Goal: Use online tool/utility: Utilize a website feature to perform a specific function

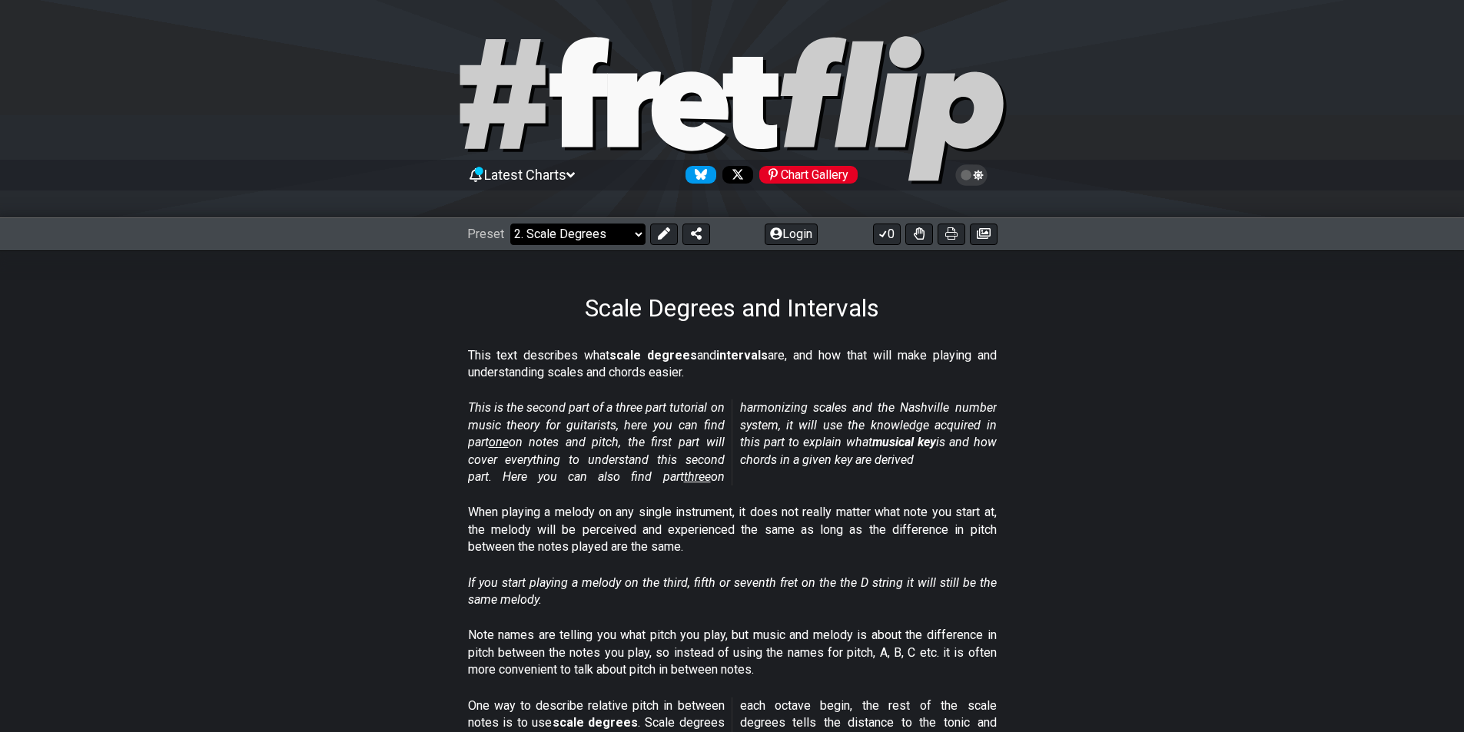
click at [614, 227] on select "Welcome to #fretflip! Initial Preset Custom Preset Minor Pentatonic Major Penta…" at bounding box center [577, 235] width 135 height 22
click at [510, 224] on select "Welcome to #fretflip! Initial Preset Custom Preset Minor Pentatonic Major Penta…" at bounding box center [577, 235] width 135 height 22
select select "/welcome"
select select "C"
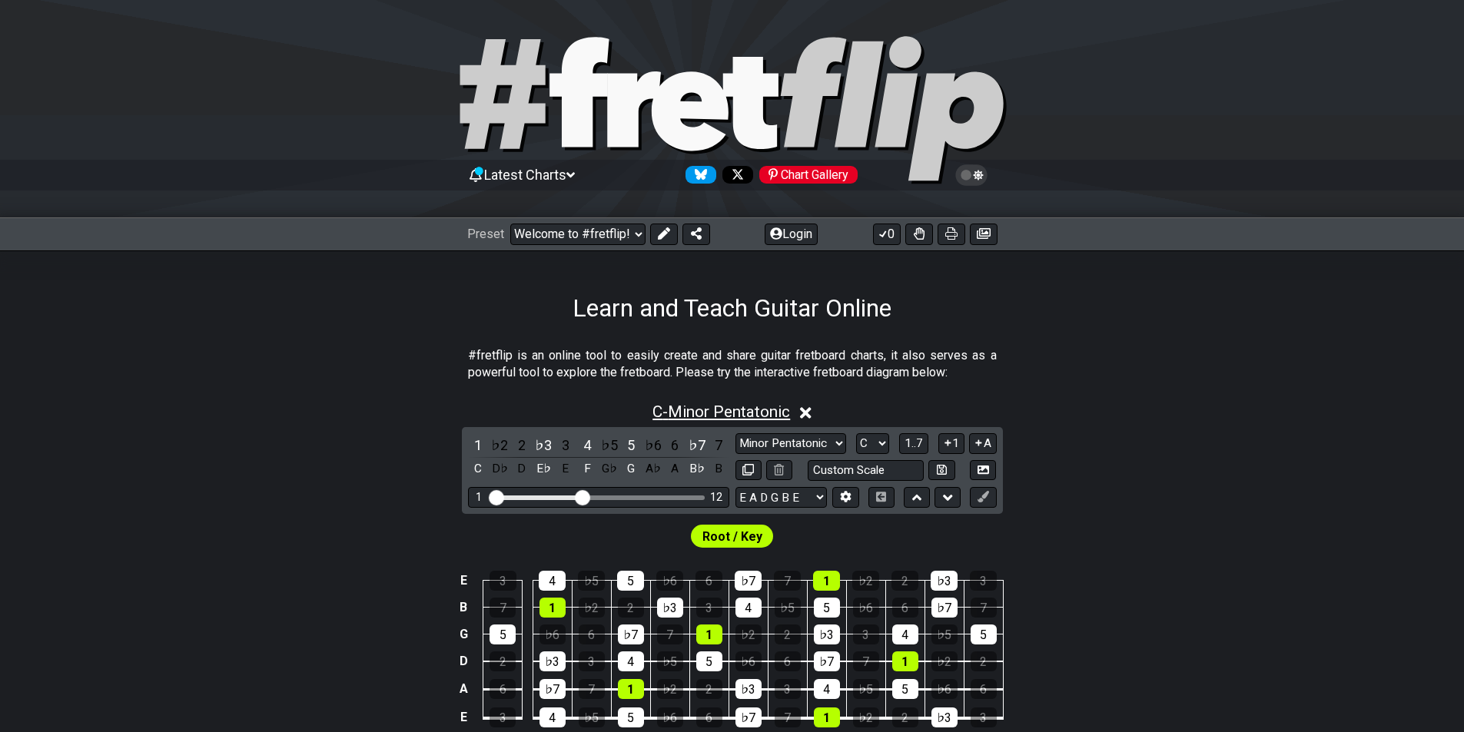
click at [718, 411] on span "C - Minor Pentatonic" at bounding box center [721, 412] width 138 height 18
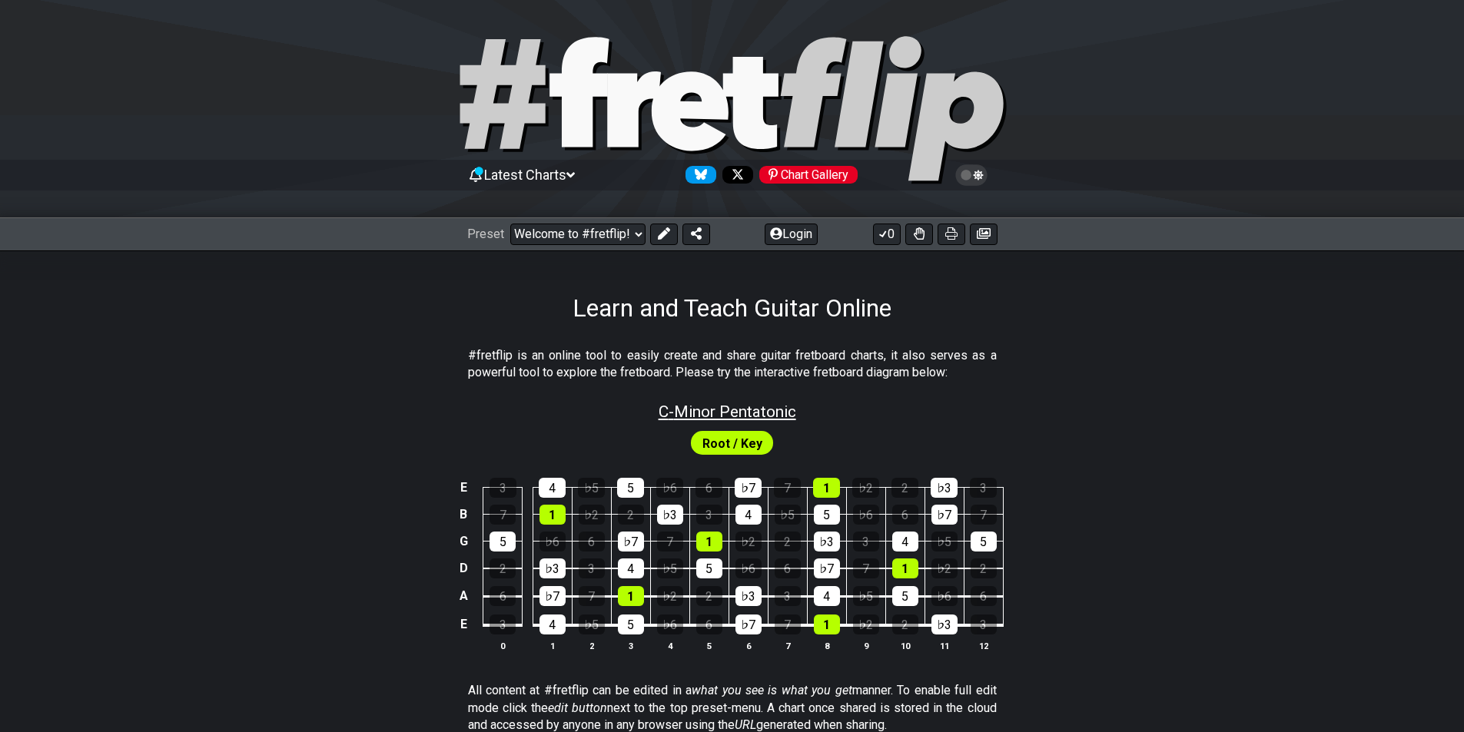
click at [721, 411] on span "C - Minor Pentatonic" at bounding box center [727, 412] width 138 height 18
select select "C"
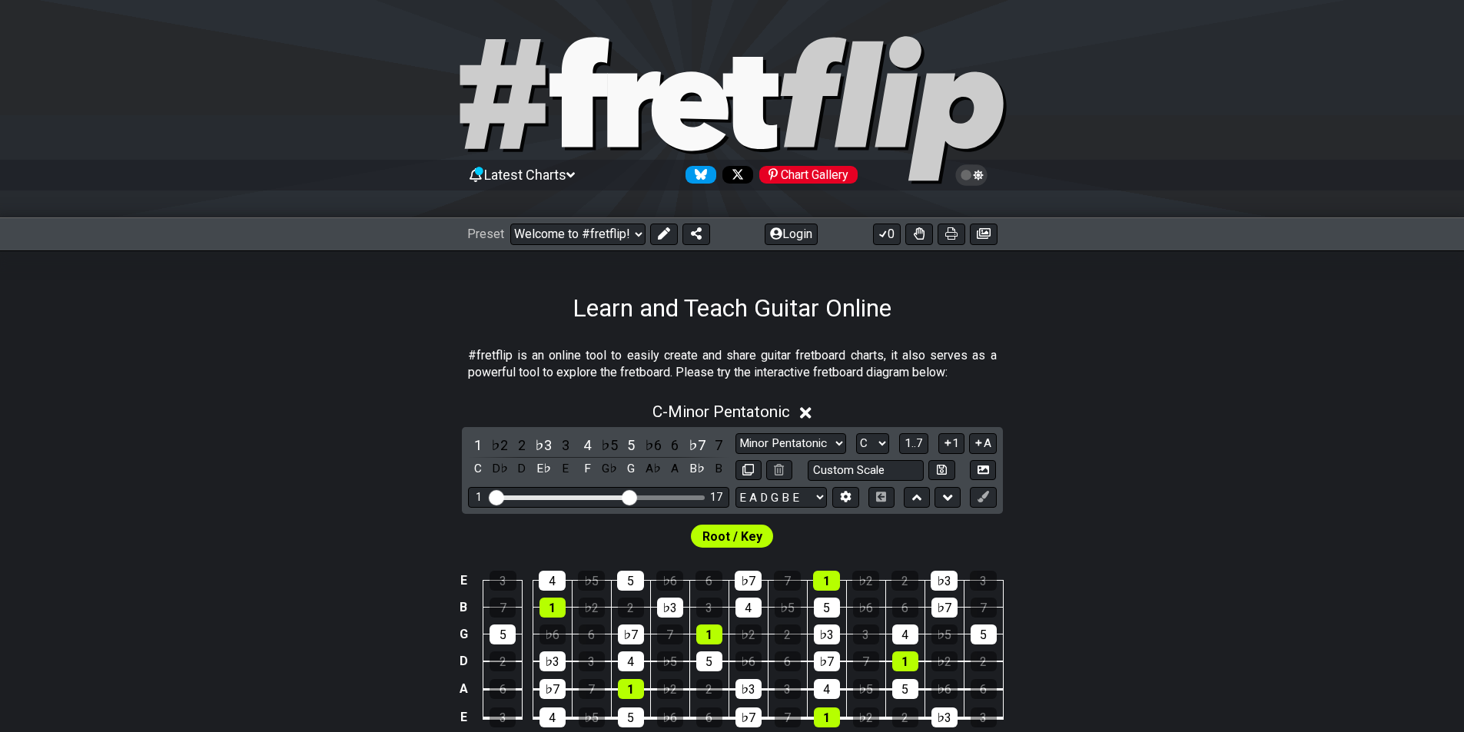
drag, startPoint x: 585, startPoint y: 499, endPoint x: 627, endPoint y: 498, distance: 41.5
click at [627, 496] on input "Visible fret range" at bounding box center [598, 496] width 218 height 0
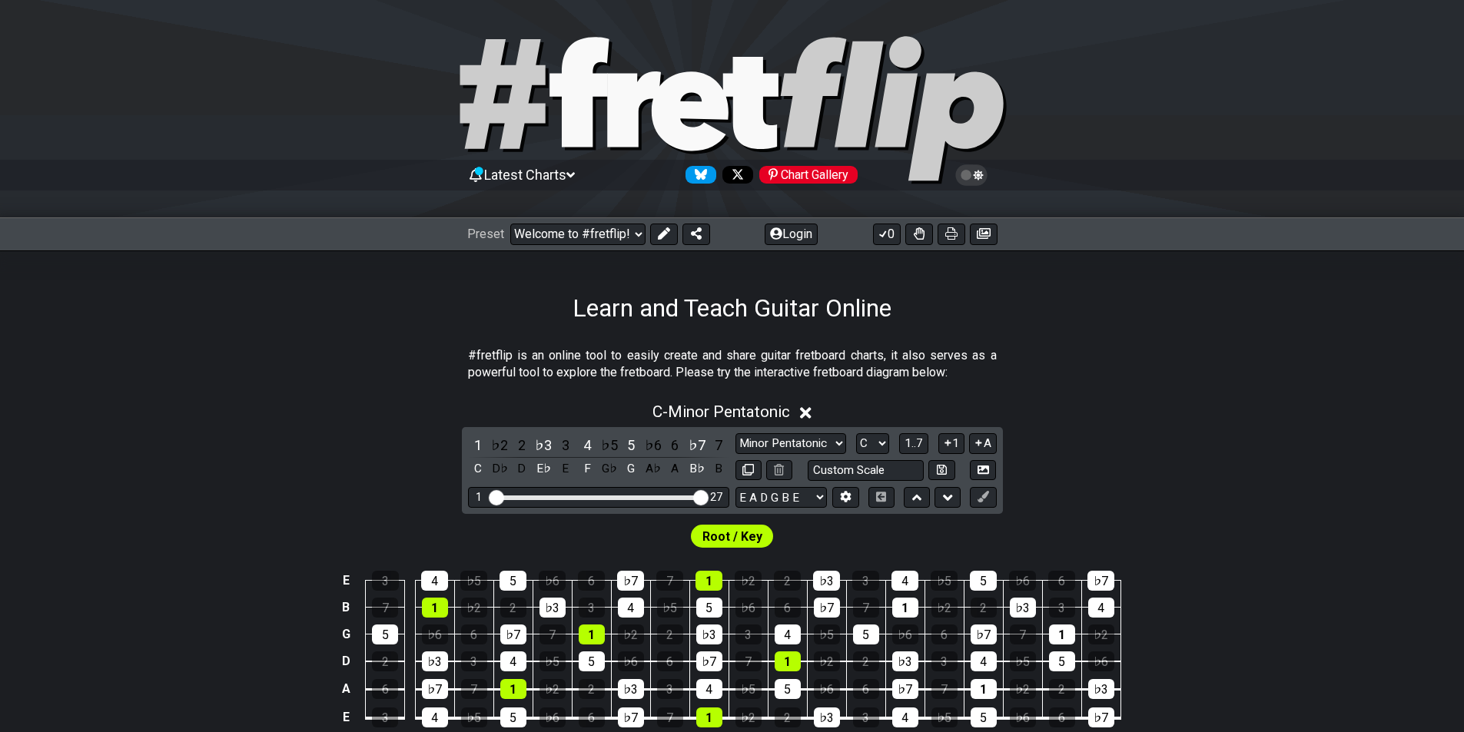
drag, startPoint x: 627, startPoint y: 498, endPoint x: 706, endPoint y: 496, distance: 79.2
click at [706, 496] on input "Visible fret range" at bounding box center [598, 496] width 218 height 0
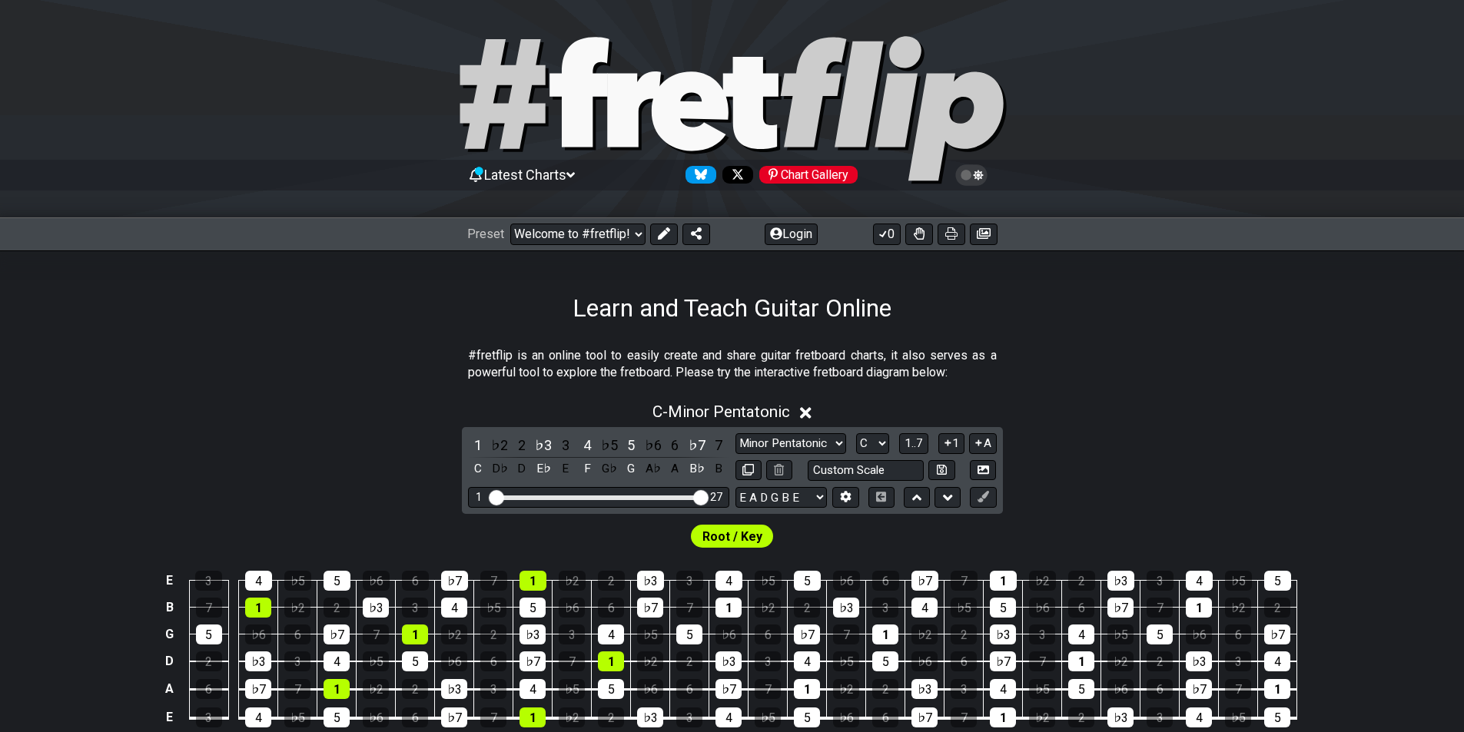
drag, startPoint x: 499, startPoint y: 499, endPoint x: 476, endPoint y: 499, distance: 23.8
click at [489, 496] on input "Visible fret range" at bounding box center [598, 496] width 218 height 0
click at [817, 445] on select "Minor Pentatonic Click to edit Minor Pentatonic Major Pentatonic Minor Blues Ma…" at bounding box center [790, 443] width 111 height 21
click at [879, 444] on select "A♭ A A♯ B♭ B C C♯ D♭ D D♯ E♭ E F F♯ G♭ G G♯" at bounding box center [872, 443] width 33 height 21
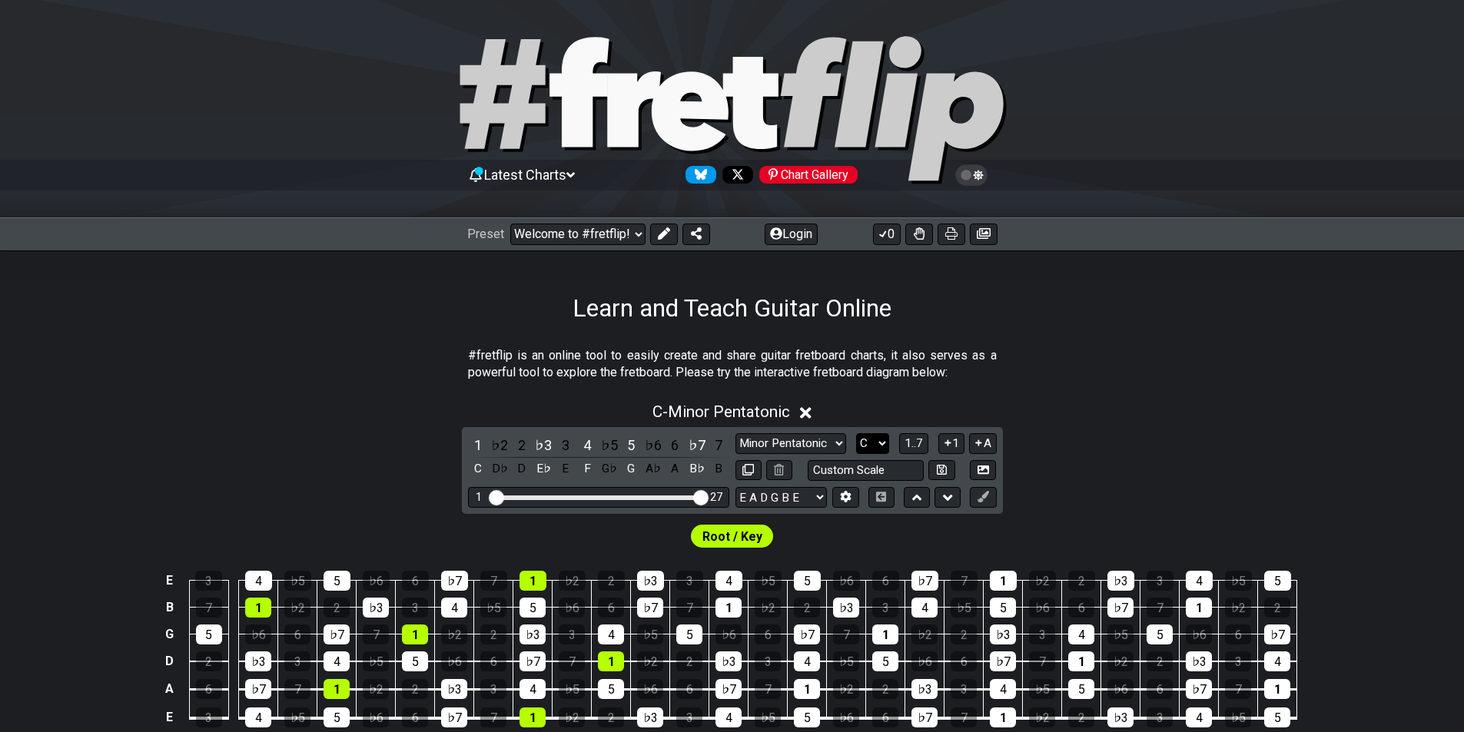
click at [877, 444] on select "A♭ A A♯ B♭ B C C♯ D♭ D D♯ E♭ E F F♯ G♭ G G♯" at bounding box center [872, 443] width 33 height 21
click at [910, 446] on span "1..7" at bounding box center [913, 443] width 18 height 14
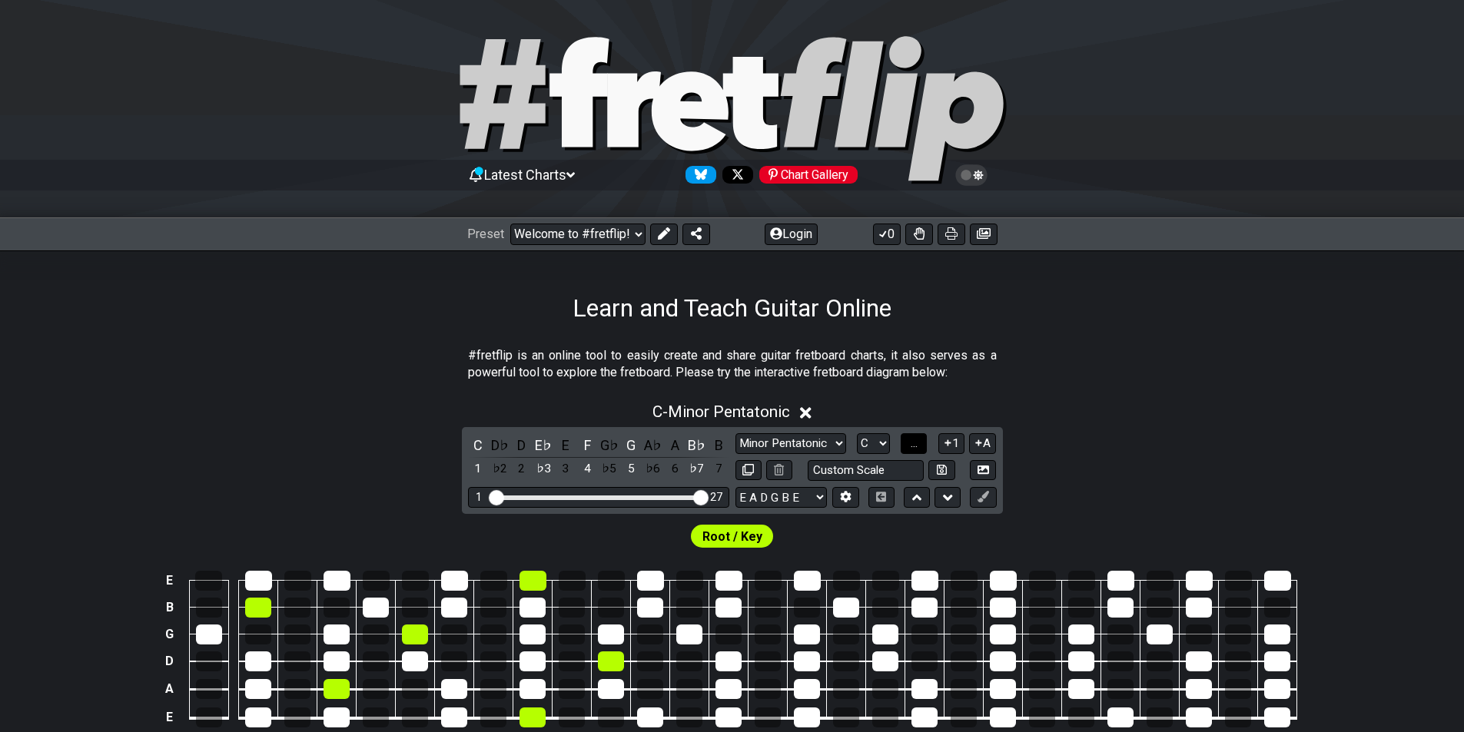
click at [912, 445] on span "..." at bounding box center [913, 443] width 7 height 14
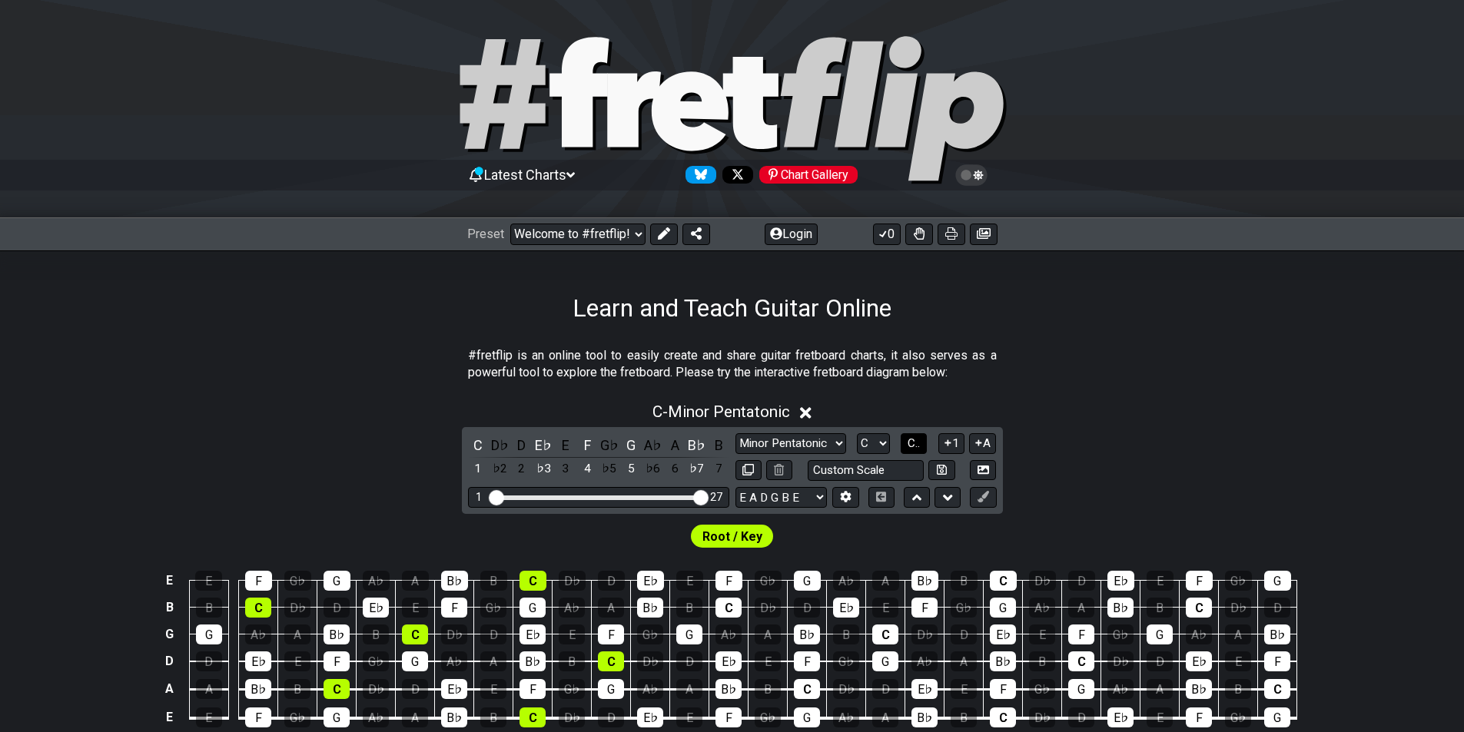
click at [915, 443] on span "C.." at bounding box center [913, 443] width 12 height 14
click at [915, 443] on span "1..7" at bounding box center [913, 443] width 18 height 14
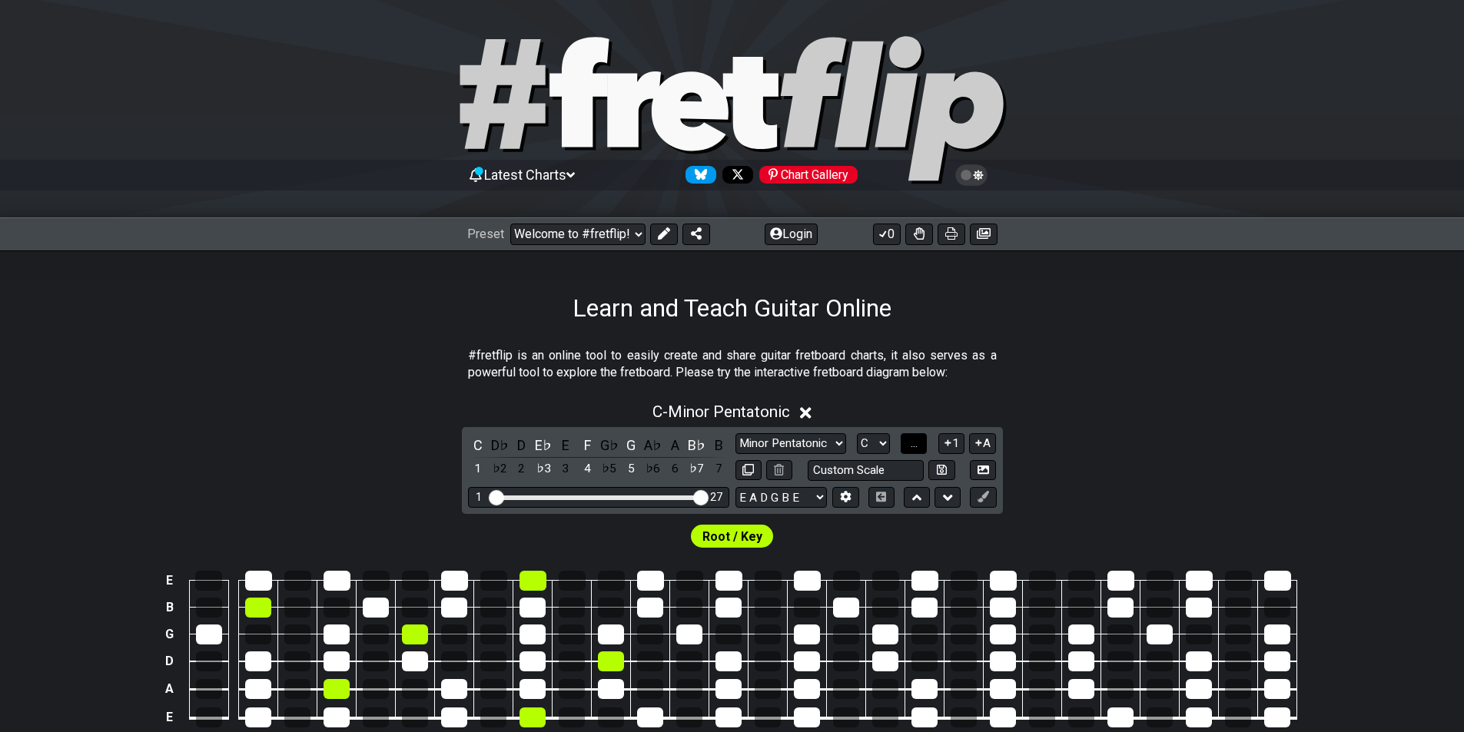
click at [915, 443] on span "..." at bounding box center [913, 443] width 7 height 14
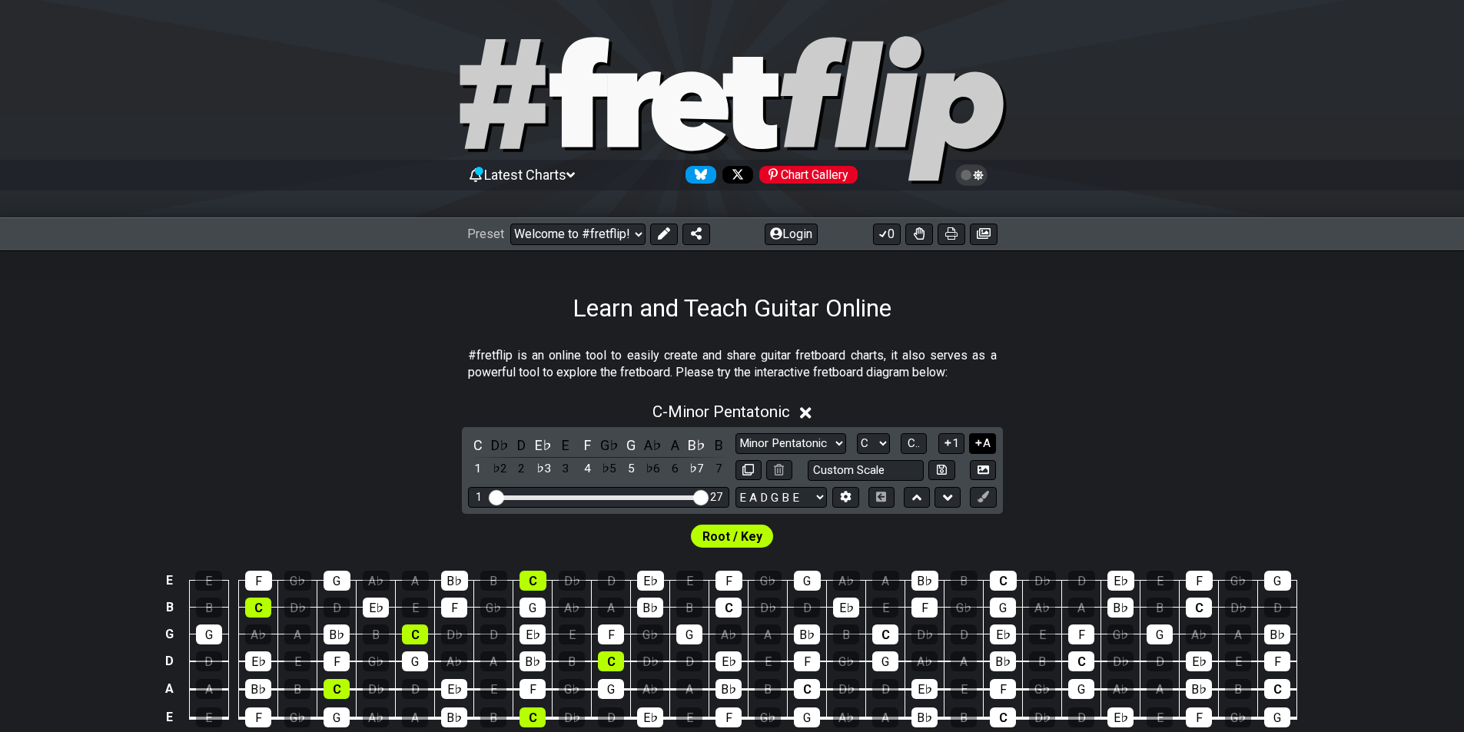
click at [980, 443] on icon at bounding box center [979, 443] width 6 height 6
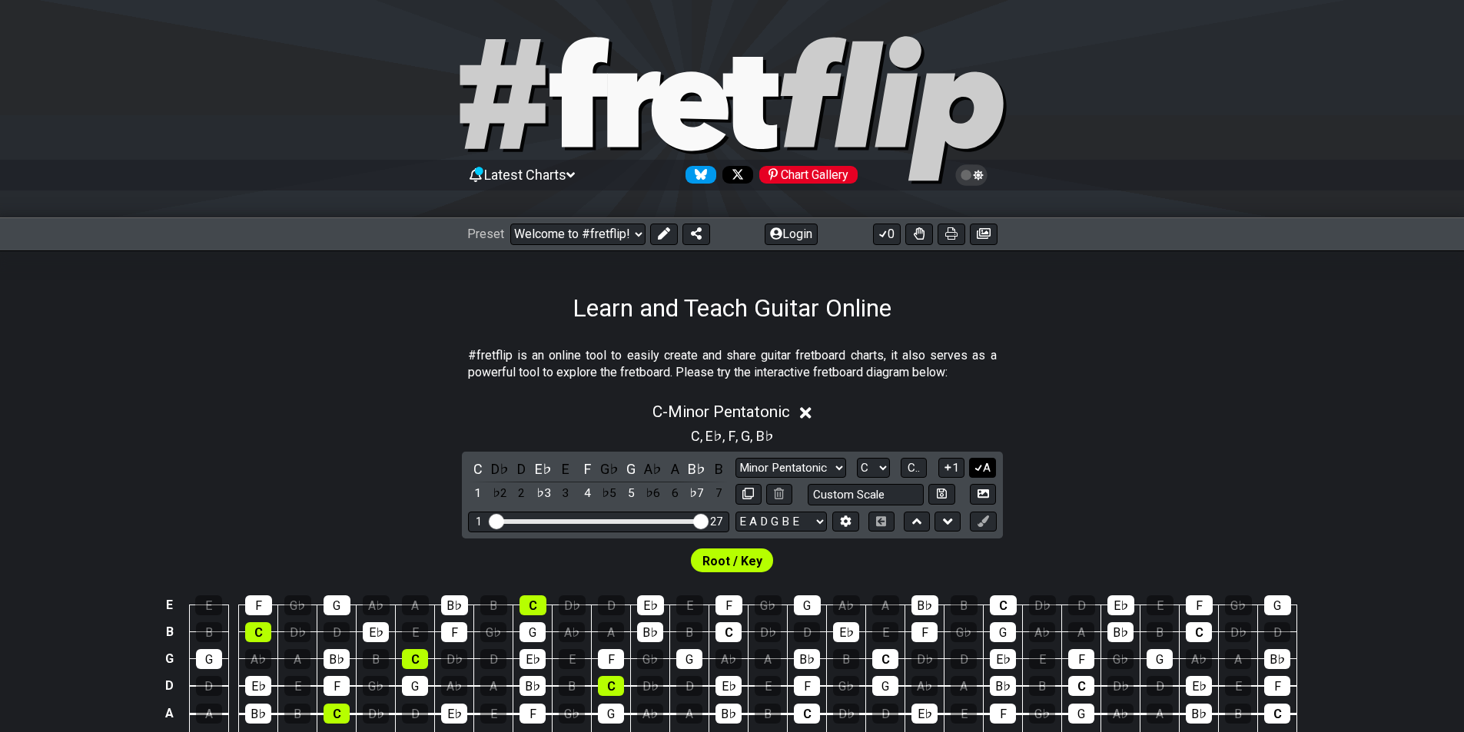
click at [983, 464] on icon at bounding box center [978, 468] width 15 height 12
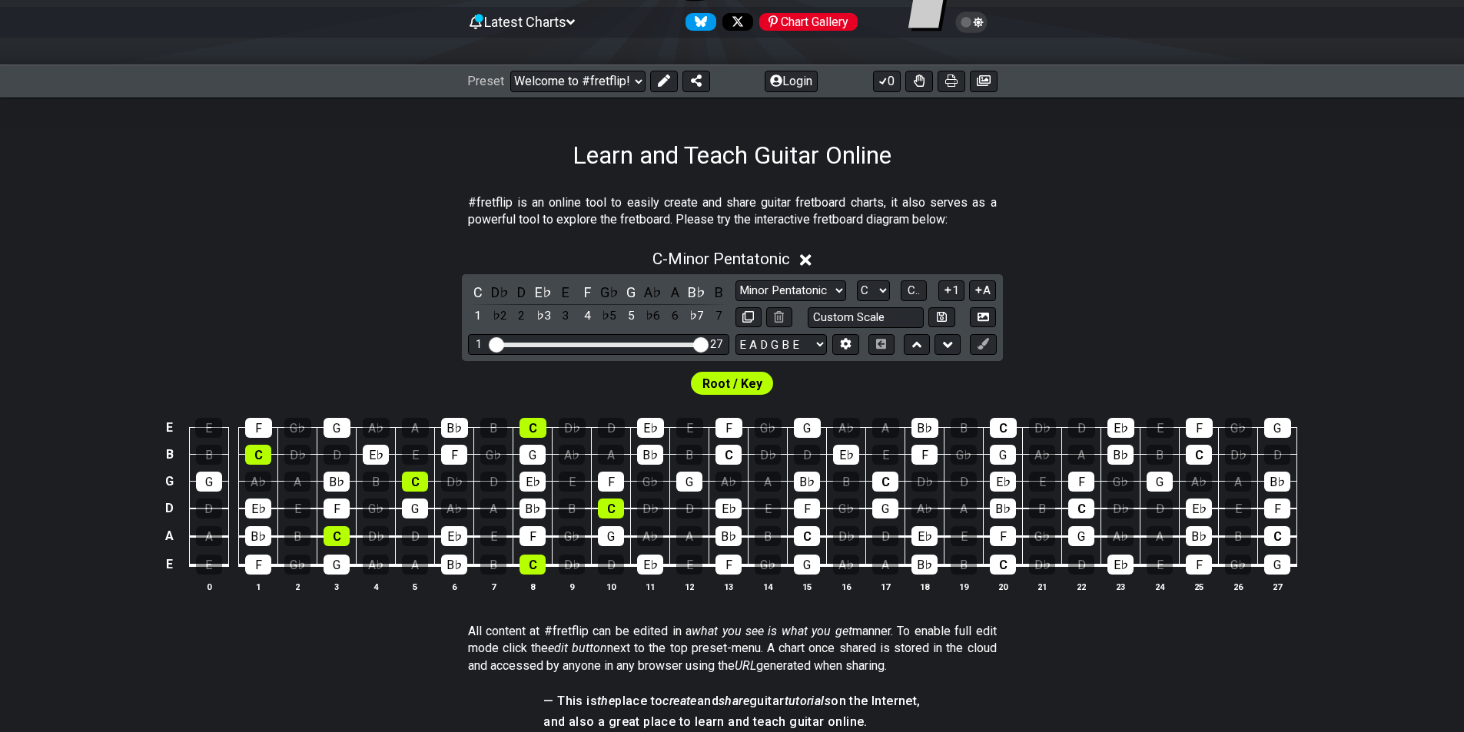
scroll to position [154, 0]
click at [985, 293] on button "A" at bounding box center [982, 290] width 27 height 21
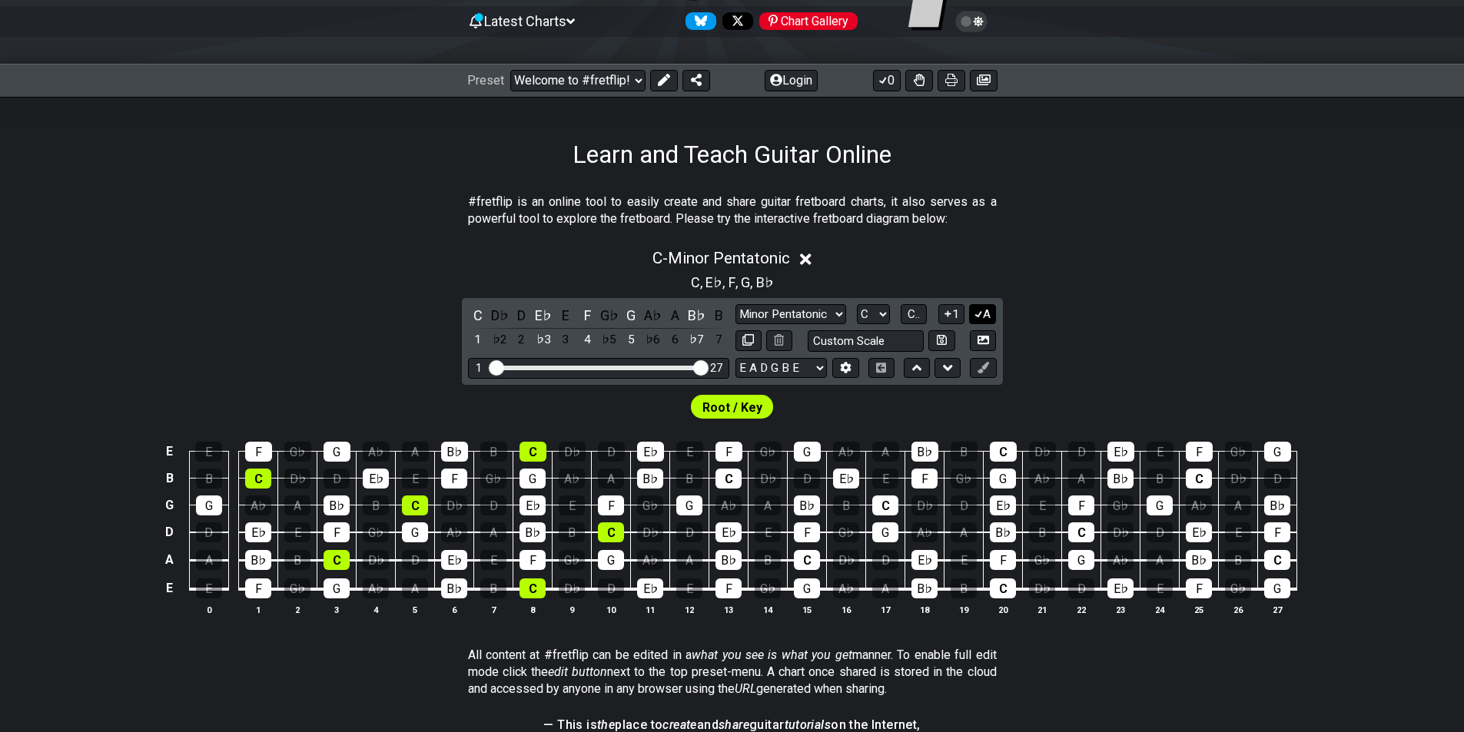
click at [984, 311] on button "A" at bounding box center [982, 314] width 27 height 21
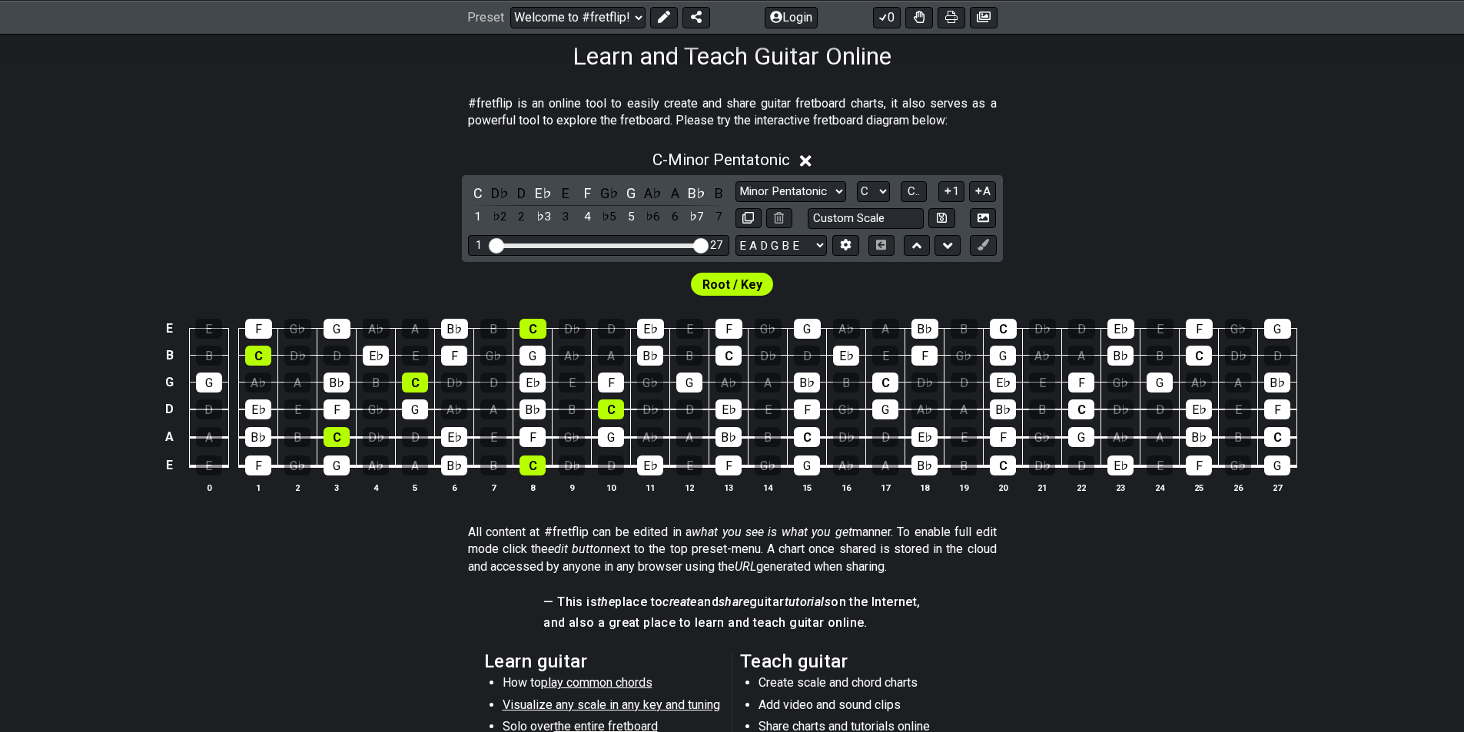
scroll to position [384, 0]
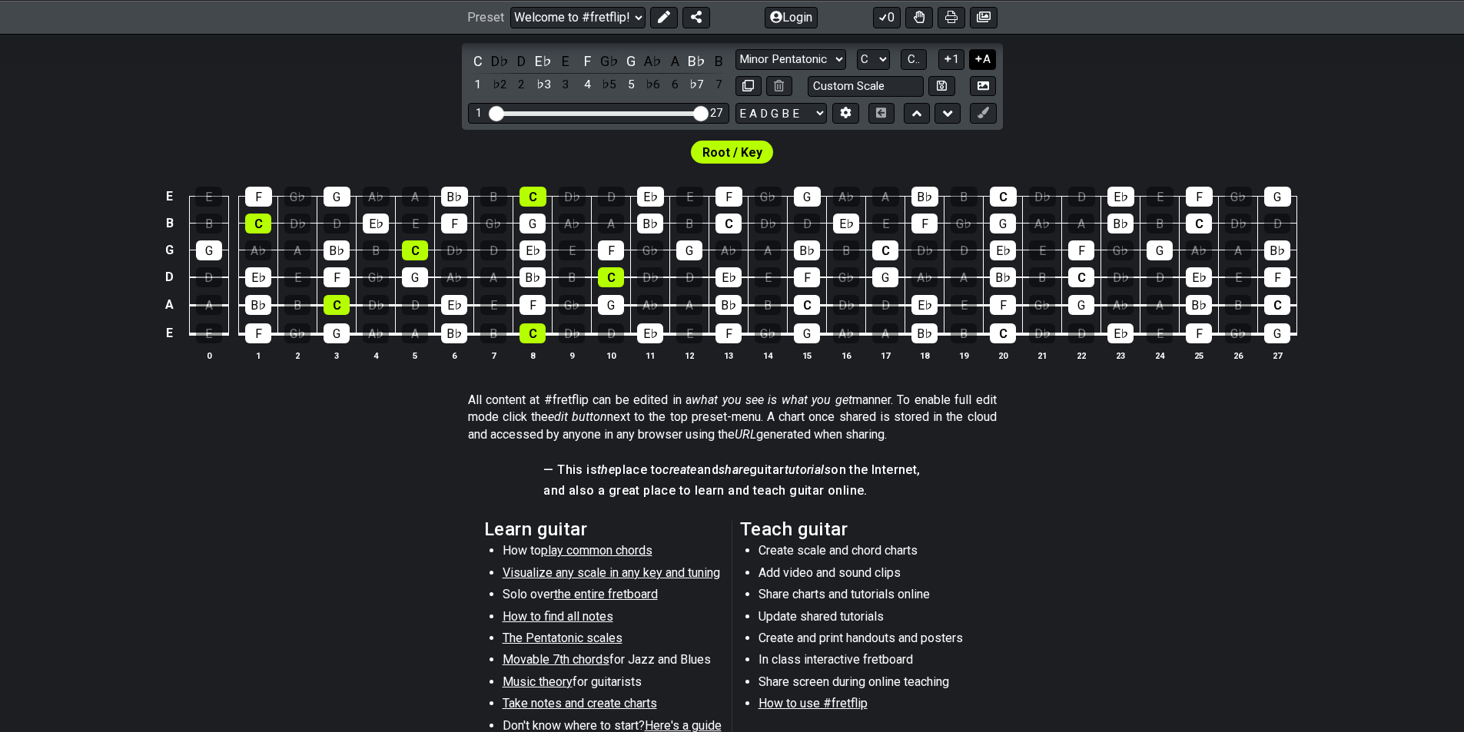
click at [983, 55] on icon at bounding box center [978, 59] width 15 height 12
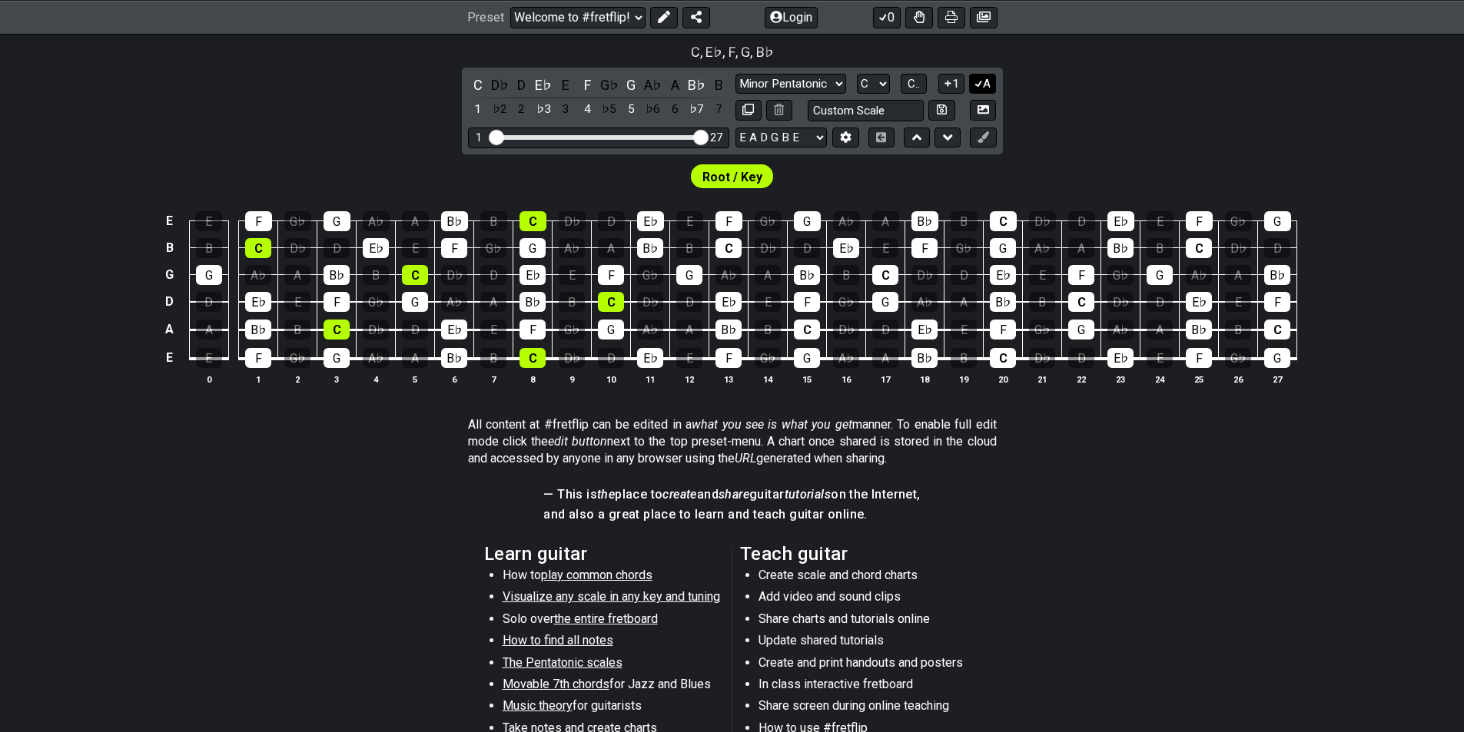
click at [990, 76] on button "A" at bounding box center [982, 84] width 27 height 21
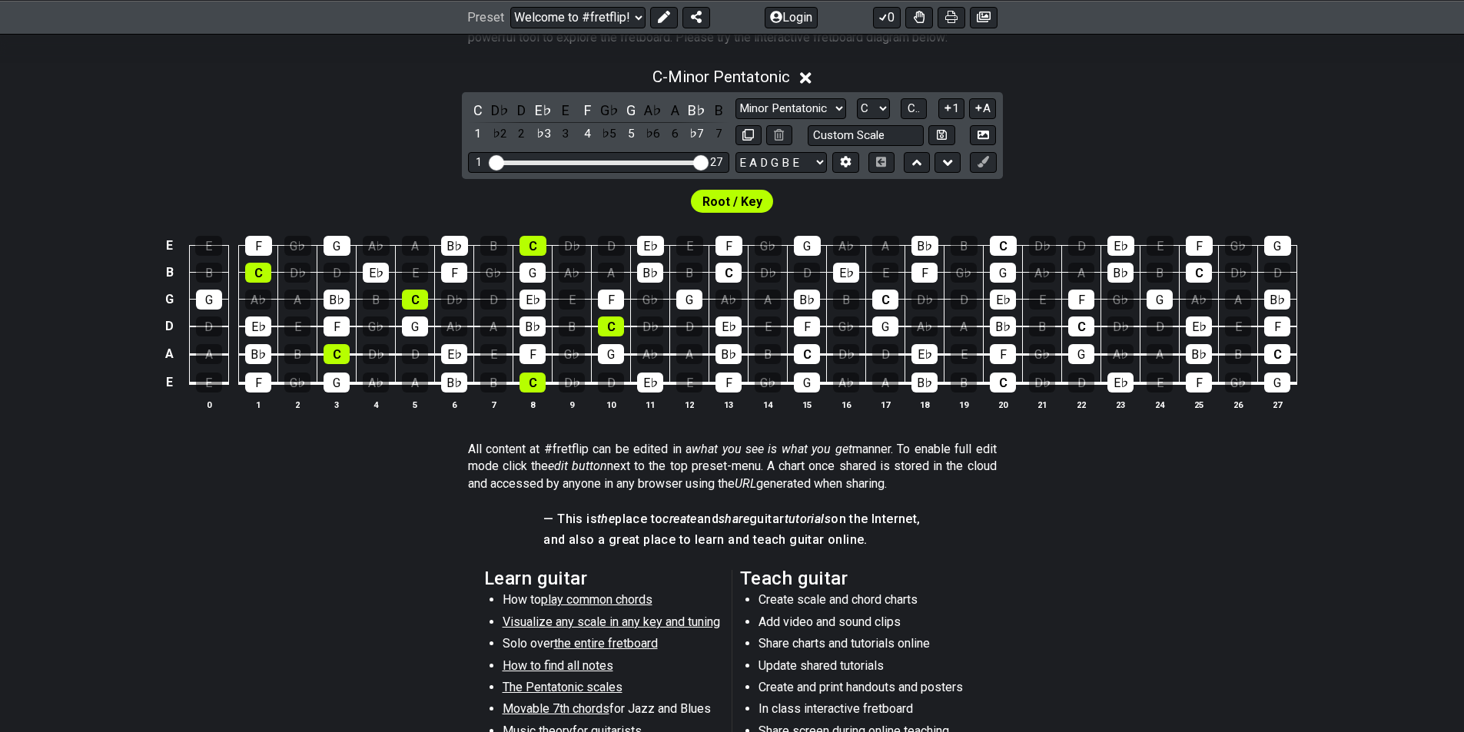
scroll to position [200, 0]
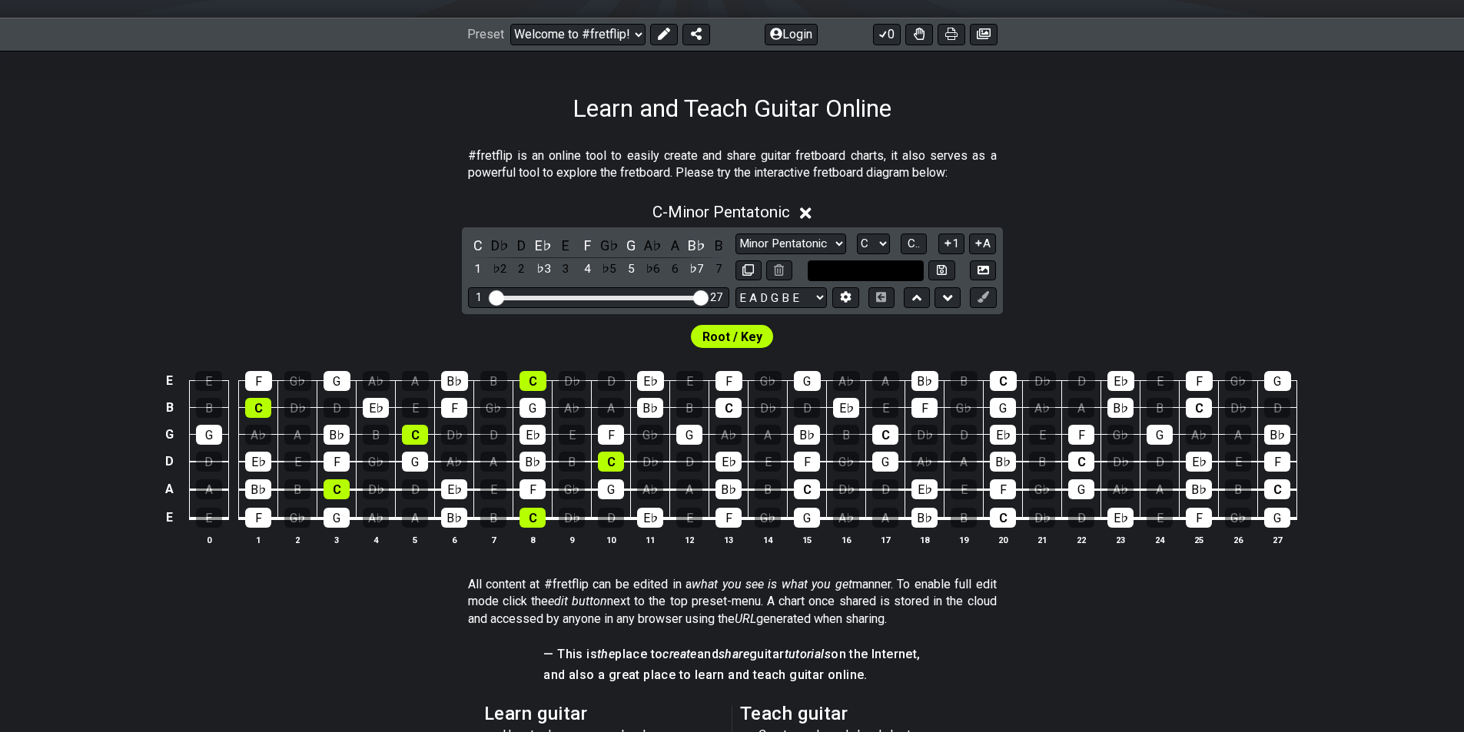
click at [877, 272] on input "text" at bounding box center [865, 270] width 117 height 21
click at [891, 274] on input "text" at bounding box center [865, 270] width 117 height 21
type input "Custom Scale"
click at [792, 297] on select "E A D G B E E A D G B E E A D G B E B E A D F♯ B A D G C E A D A D G B E E♭ A♭ …" at bounding box center [780, 297] width 91 height 21
select select "D A D G B E"
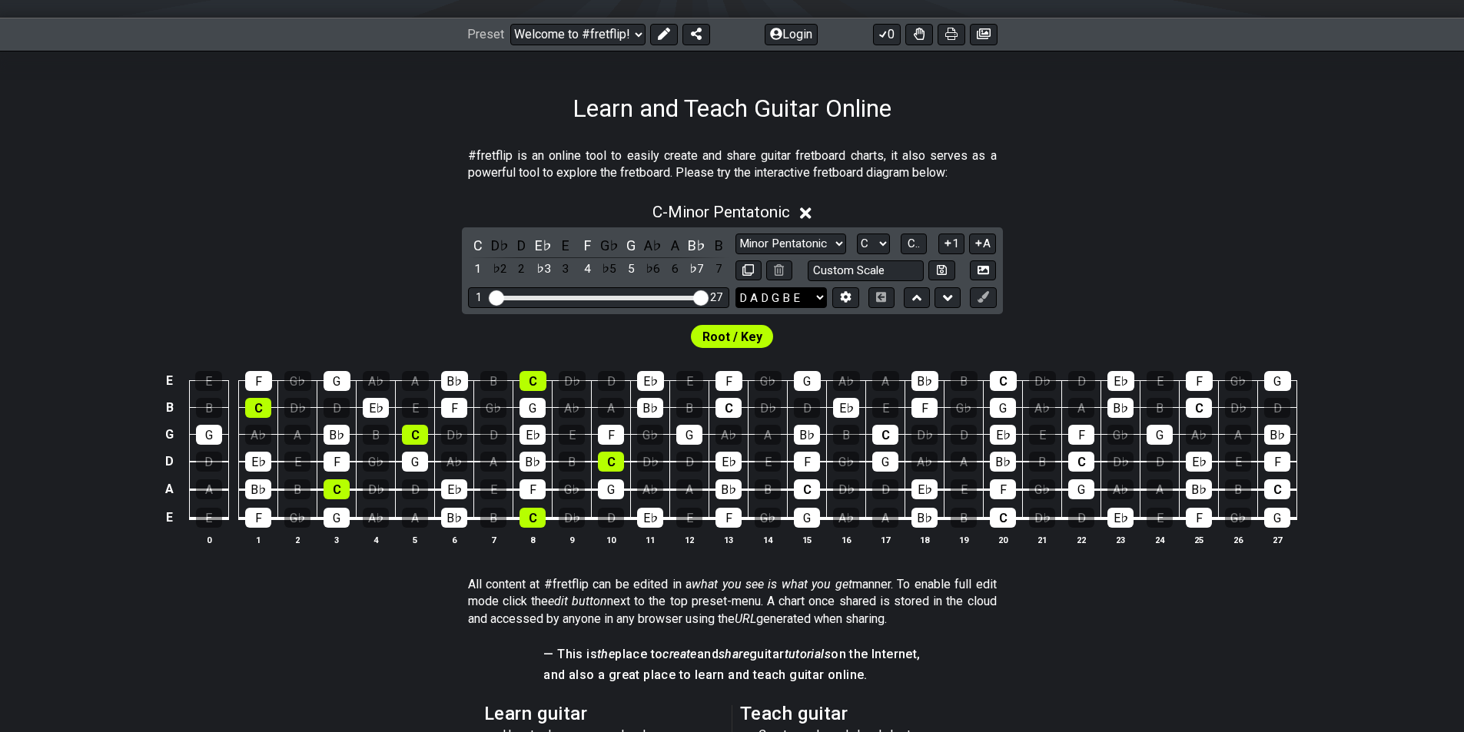
click at [735, 287] on select "E A D G B E E A D G B E E A D G B E B E A D F♯ B A D G C E A D A D G B E E♭ A♭ …" at bounding box center [780, 297] width 91 height 21
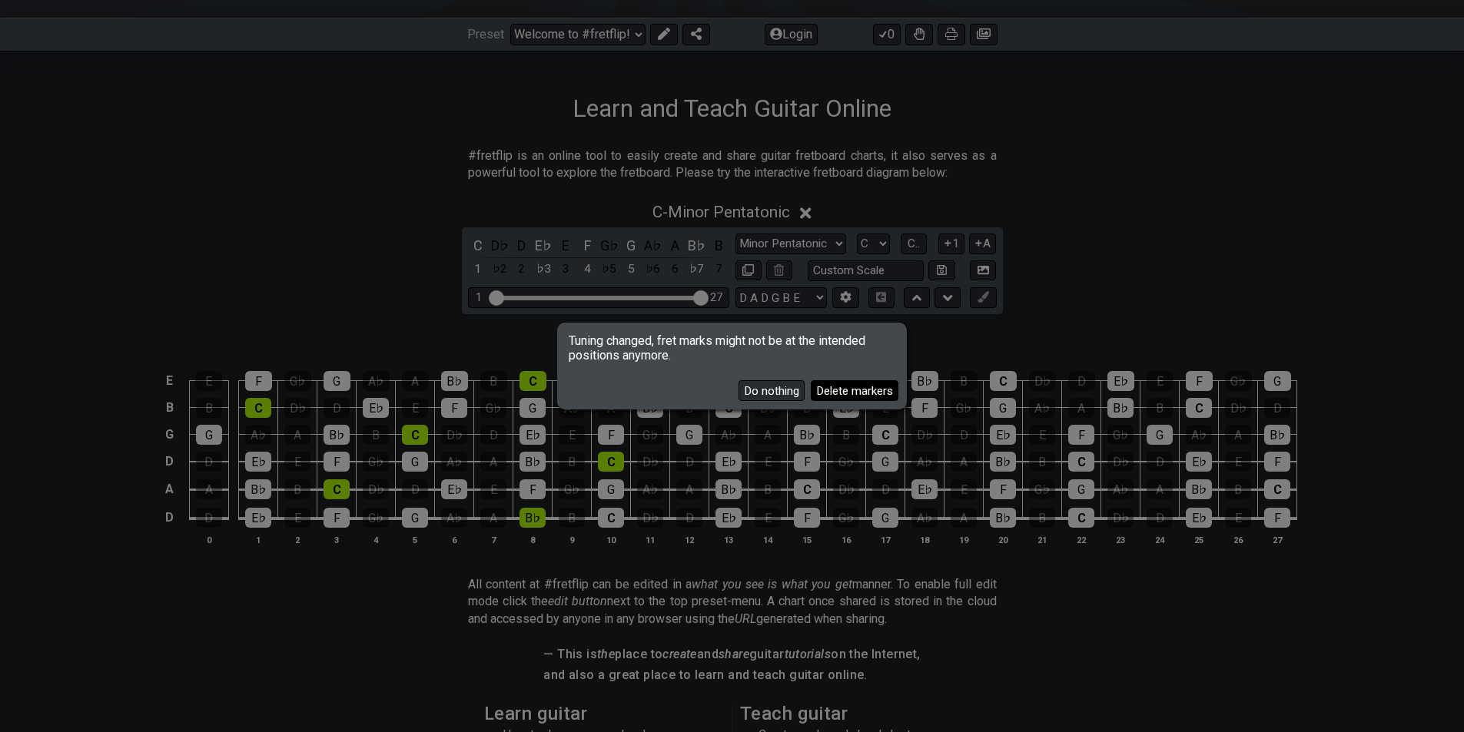
click at [845, 388] on button "Delete markers" at bounding box center [855, 390] width 88 height 21
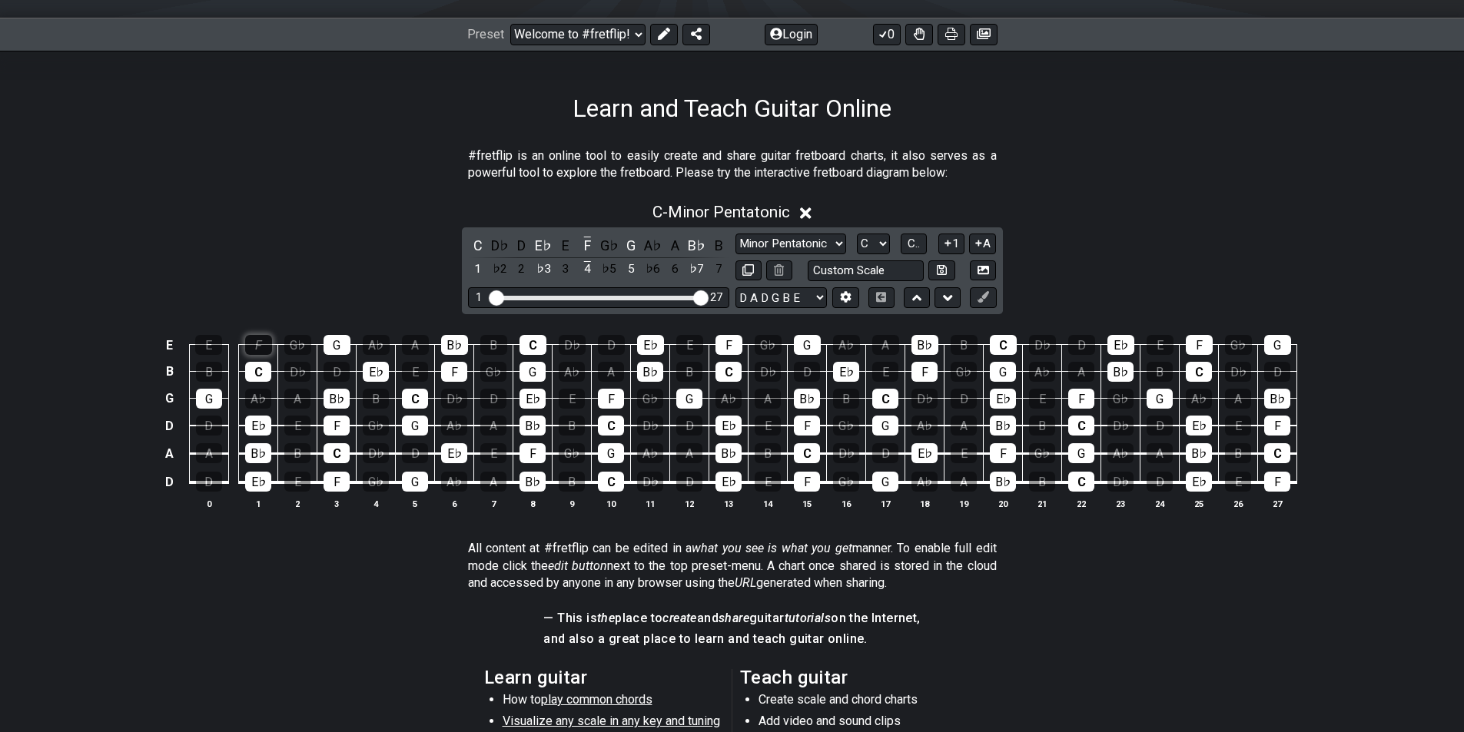
click at [257, 342] on div "F" at bounding box center [258, 345] width 27 height 20
click at [261, 344] on div "F" at bounding box center [258, 345] width 27 height 20
click at [917, 244] on span "C.." at bounding box center [913, 244] width 12 height 14
click at [914, 243] on span "1..7" at bounding box center [913, 244] width 18 height 14
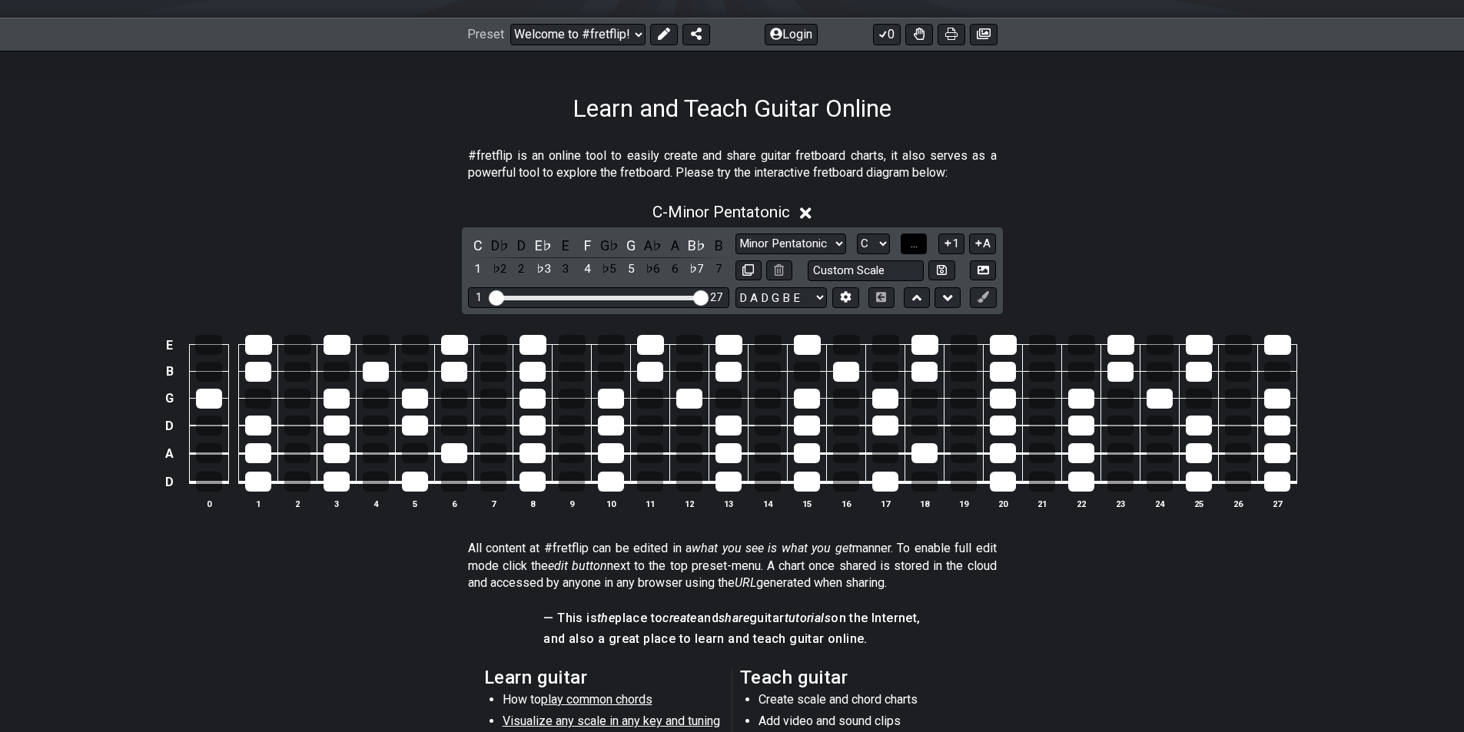
click at [913, 243] on span "..." at bounding box center [913, 244] width 7 height 14
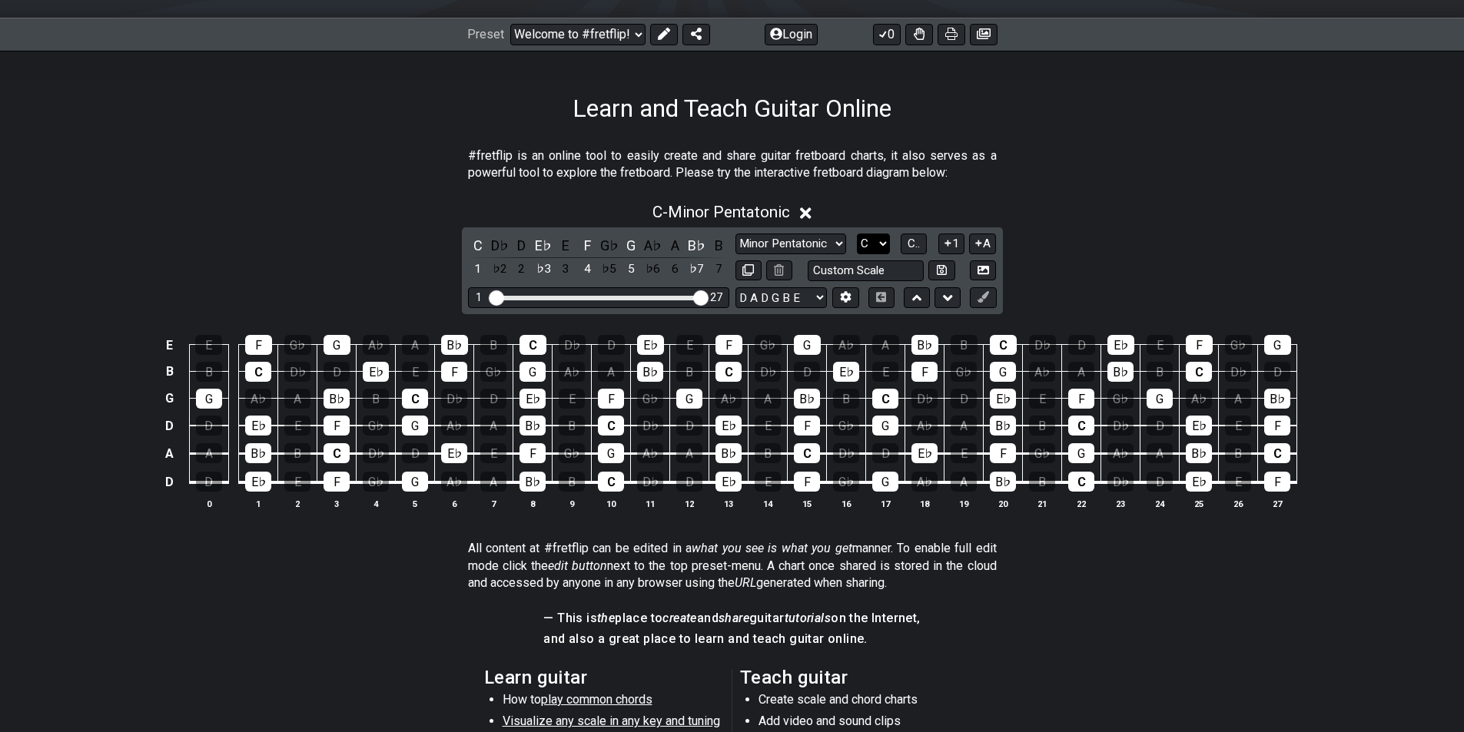
click at [882, 246] on select "A♭ A A♯ B♭ B C C♯ D♭ D D♯ E♭ E F F♯ G♭ G G♯" at bounding box center [873, 244] width 33 height 21
click at [857, 234] on select "A♭ A A♯ B♭ B C C♯ D♭ D D♯ E♭ E F F♯ G♭ G G♯" at bounding box center [873, 244] width 33 height 21
click at [521, 245] on div "D" at bounding box center [522, 245] width 20 height 21
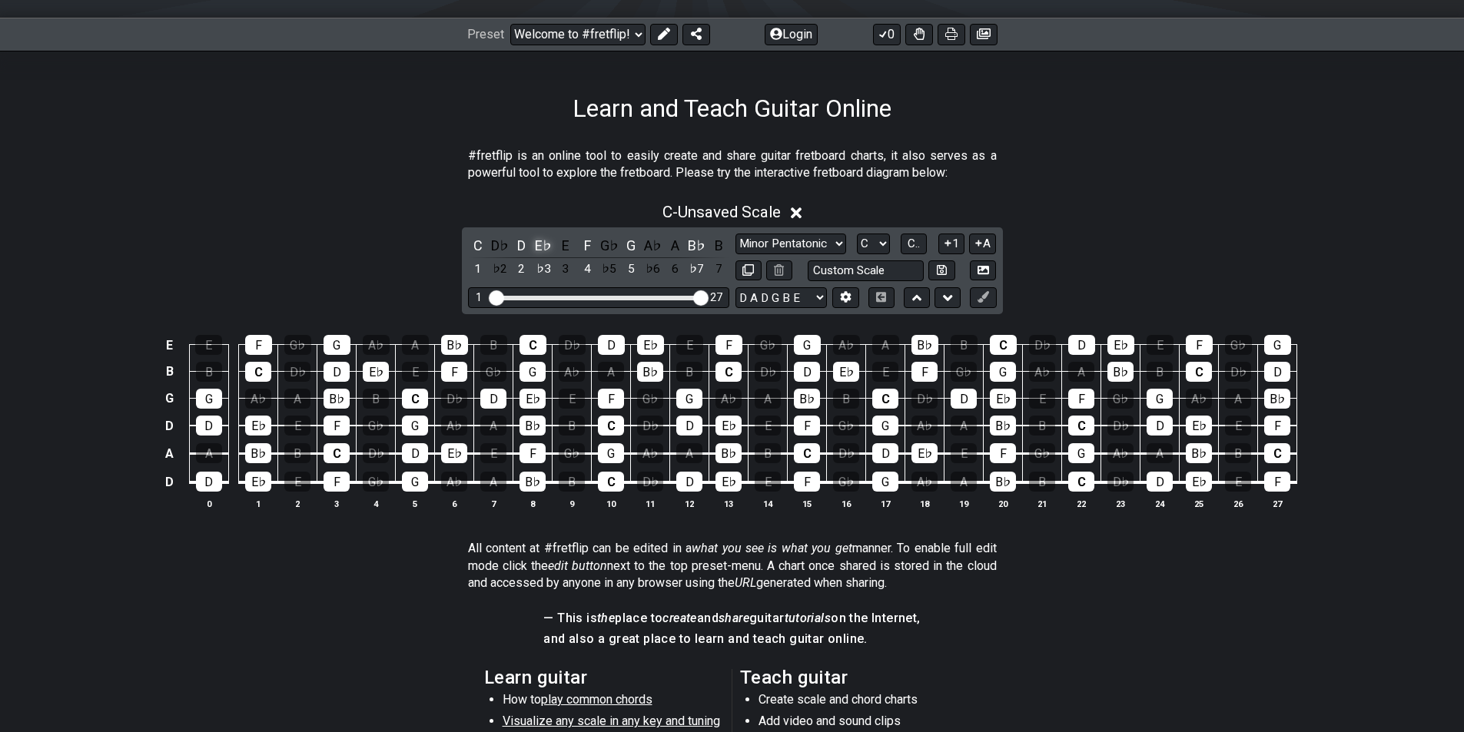
click at [546, 246] on div "E♭" at bounding box center [543, 245] width 20 height 21
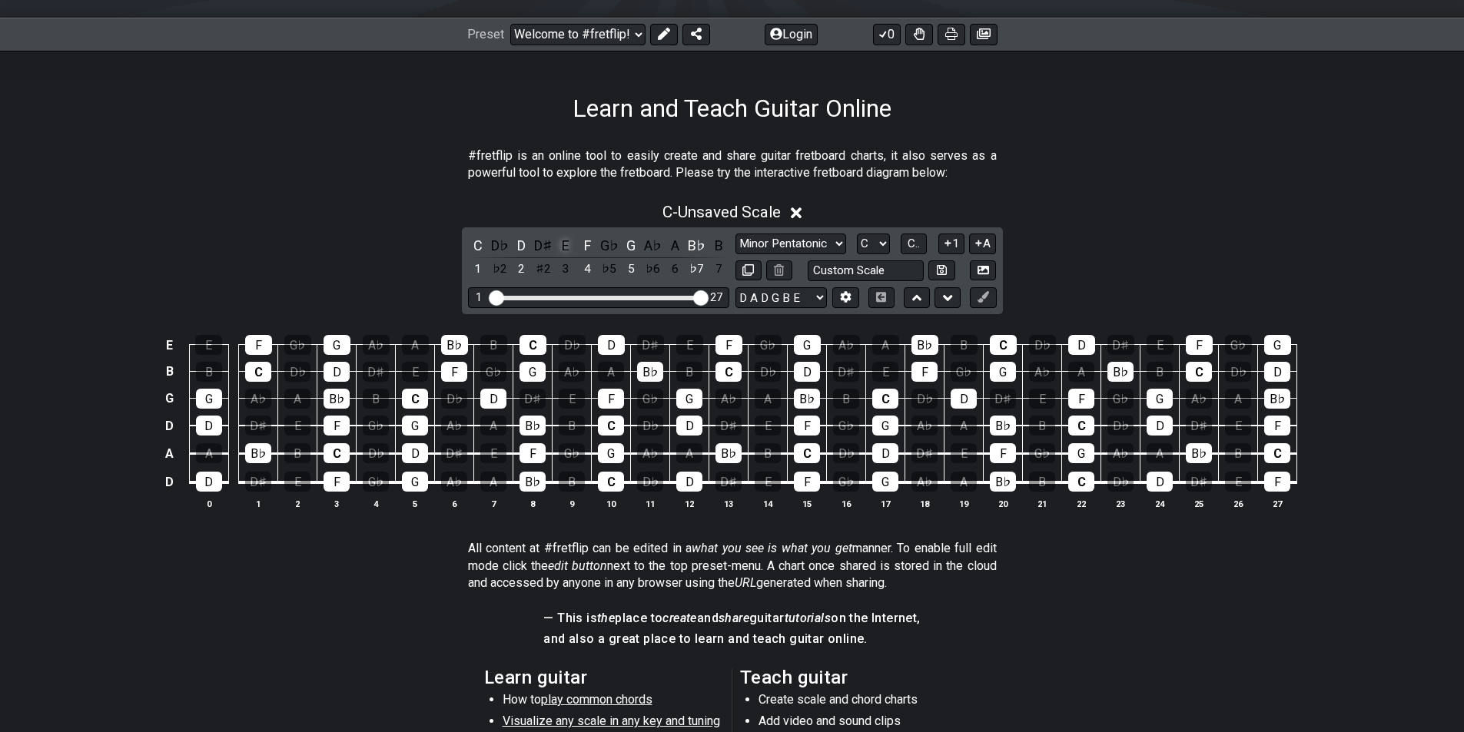
click at [572, 242] on div "E" at bounding box center [565, 245] width 20 height 21
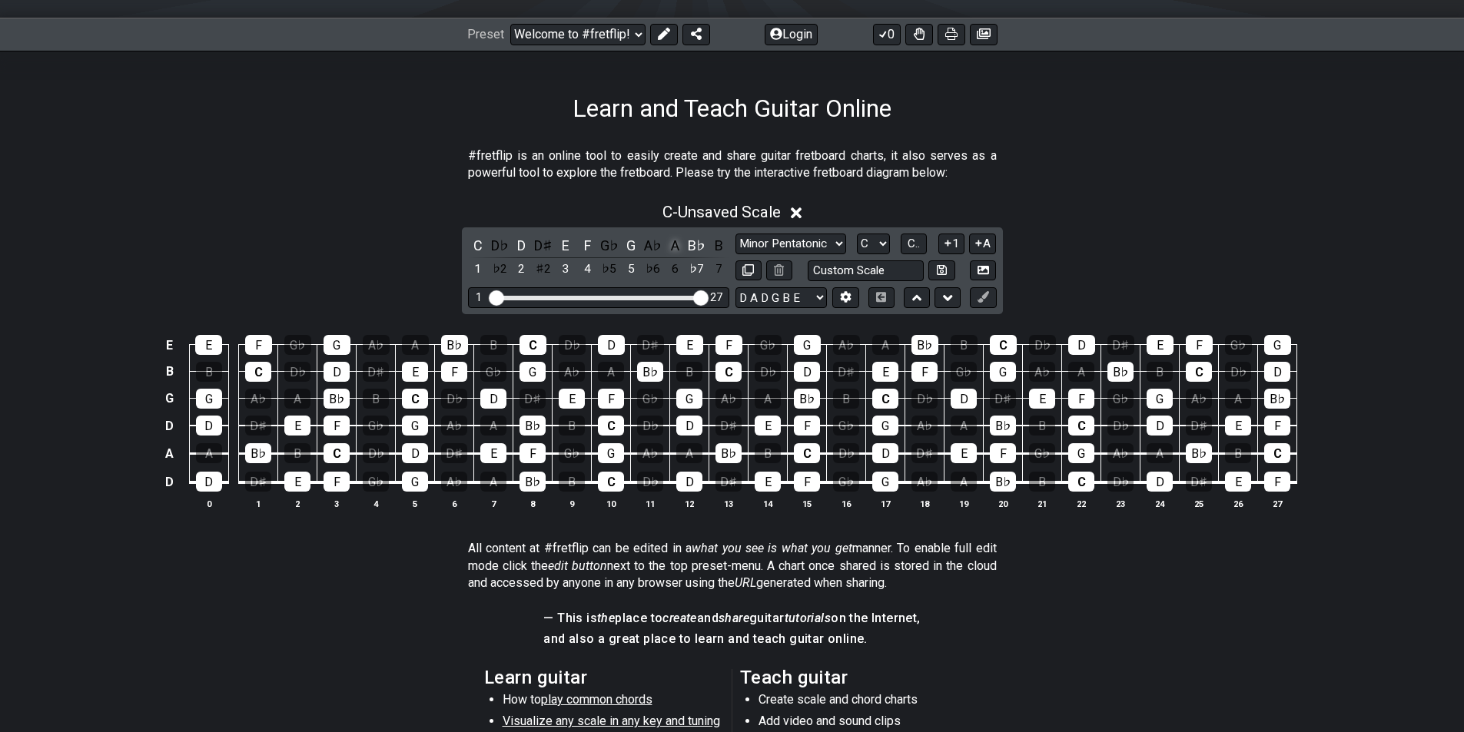
click at [675, 250] on div "A" at bounding box center [675, 245] width 20 height 21
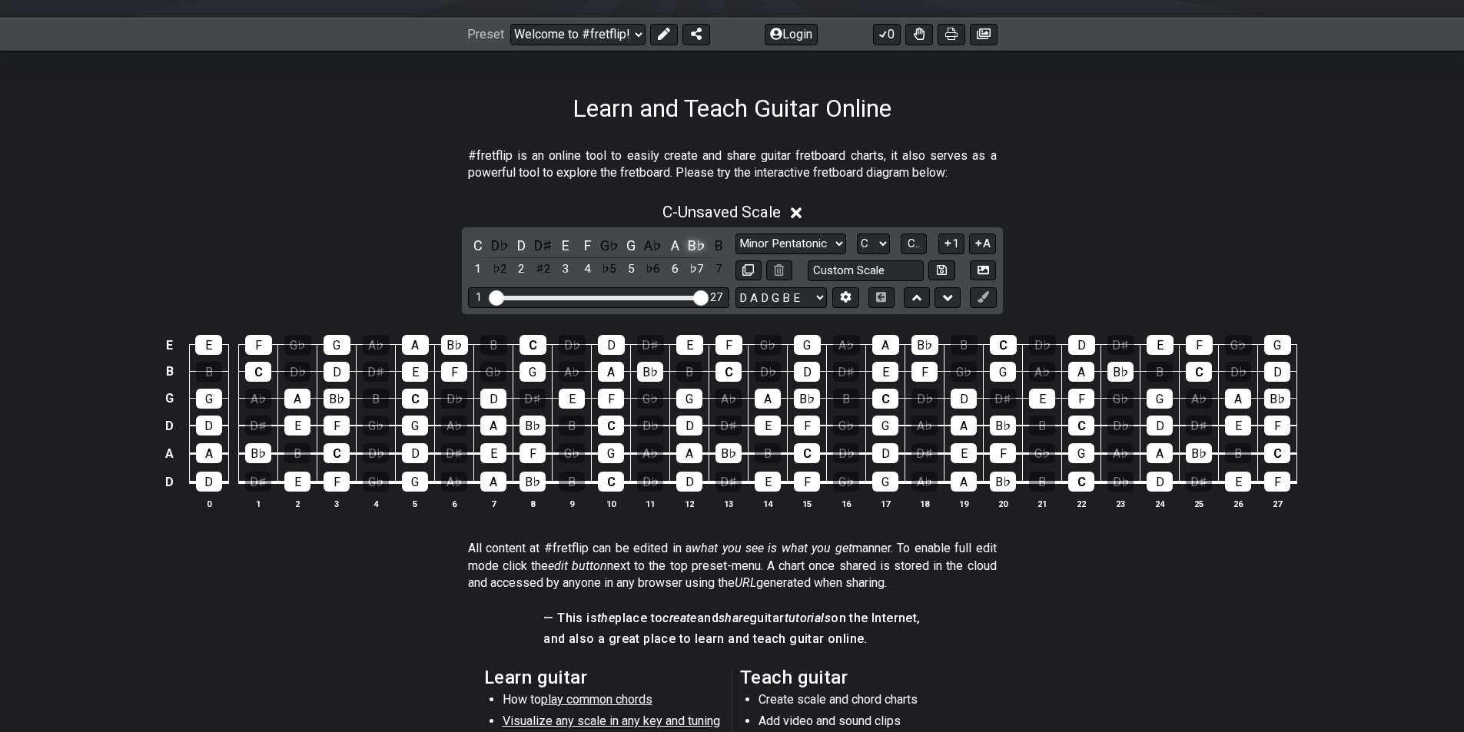
click at [698, 244] on div "B♭" at bounding box center [697, 245] width 20 height 21
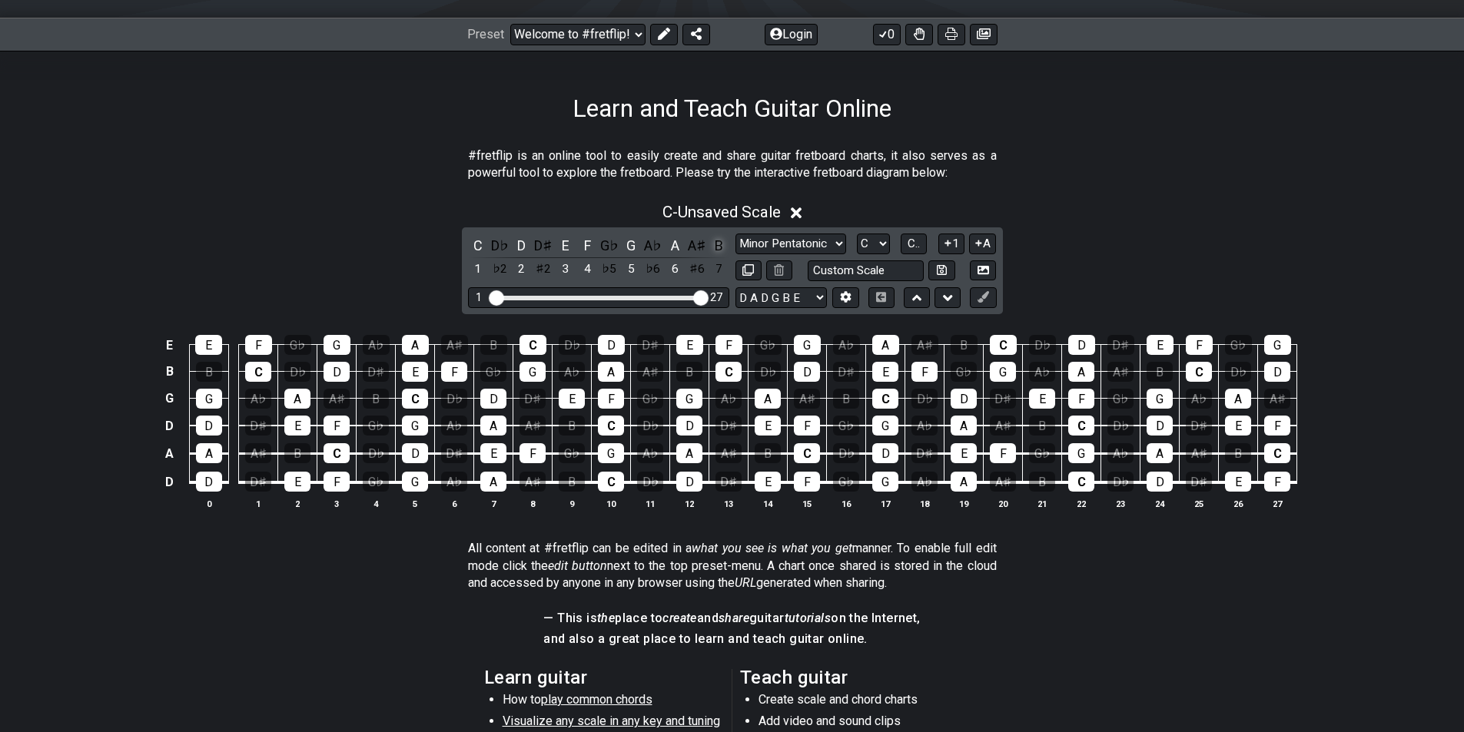
click at [718, 247] on div "B" at bounding box center [718, 245] width 20 height 21
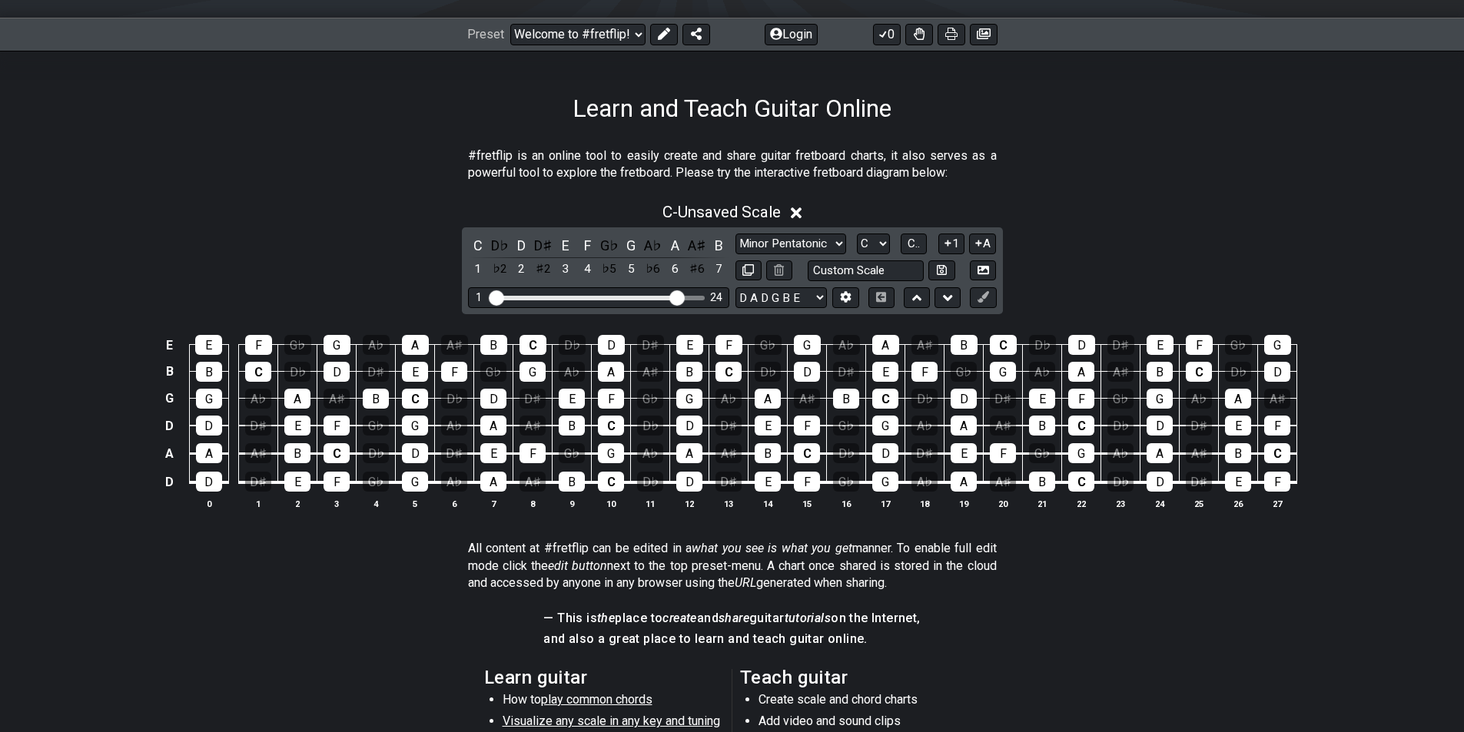
drag, startPoint x: 701, startPoint y: 300, endPoint x: 673, endPoint y: 303, distance: 27.8
click at [673, 297] on input "Visible fret range" at bounding box center [598, 297] width 218 height 0
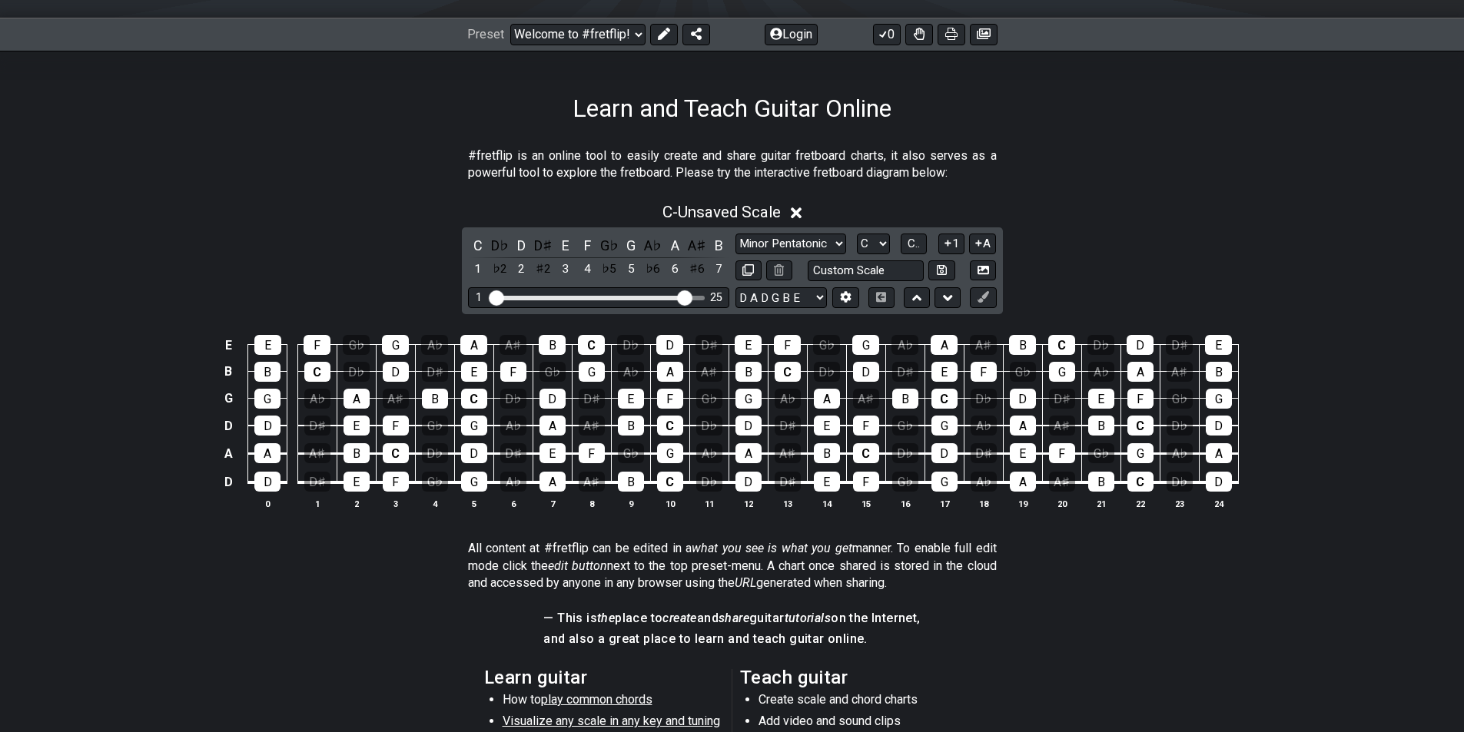
click at [685, 297] on input "Visible fret range" at bounding box center [598, 297] width 218 height 0
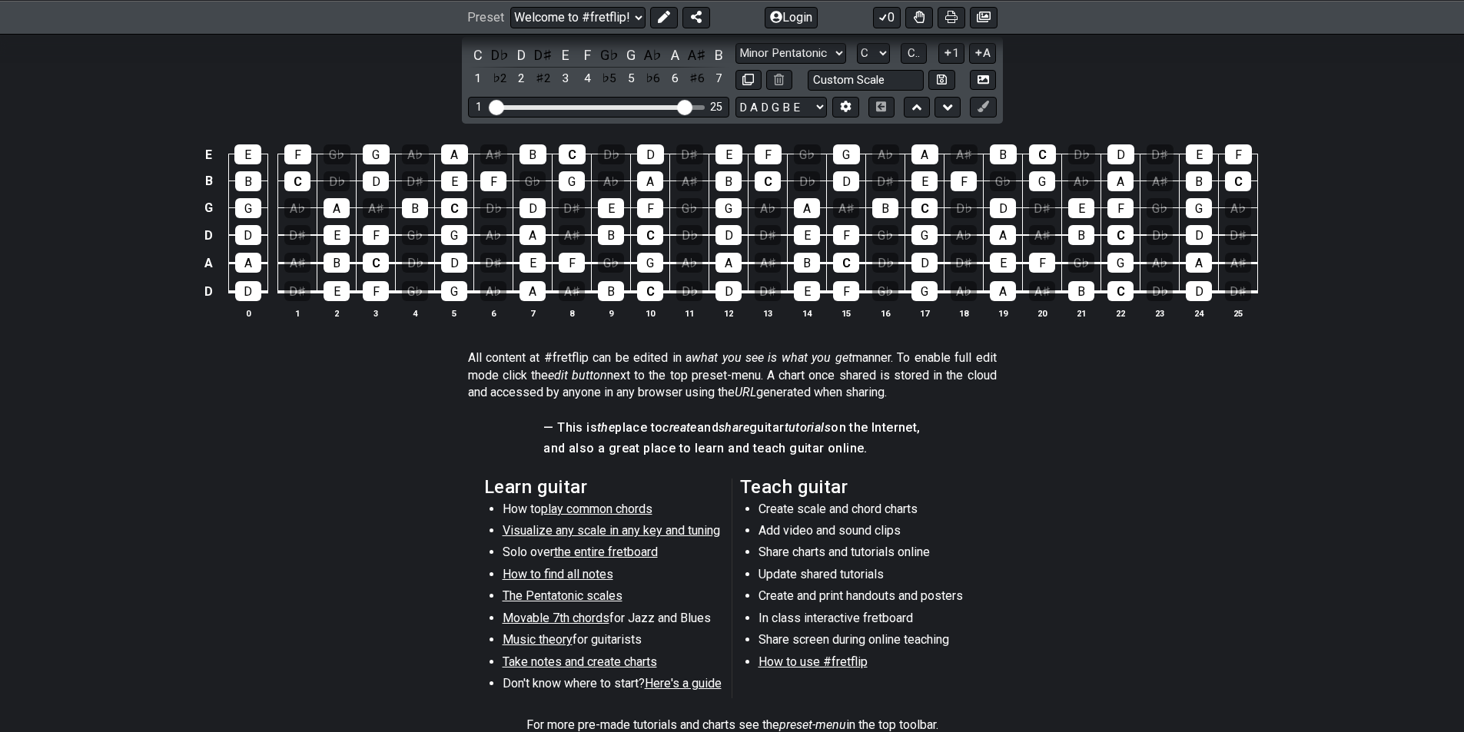
scroll to position [240, 0]
